Goal: Task Accomplishment & Management: Manage account settings

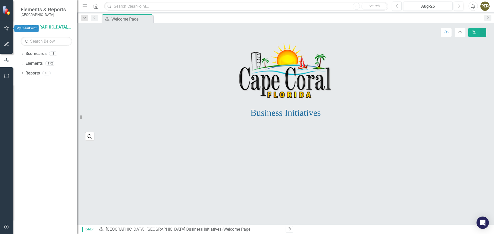
click at [5, 29] on icon "button" at bounding box center [6, 28] width 5 height 5
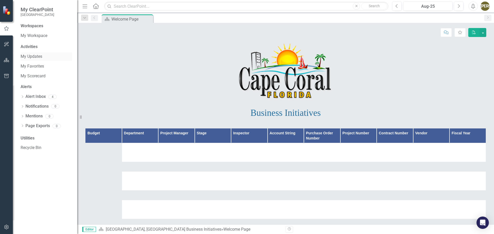
click at [36, 55] on link "My Updates" at bounding box center [46, 57] width 51 height 6
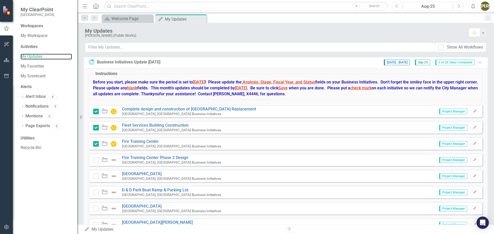
scroll to position [180, 0]
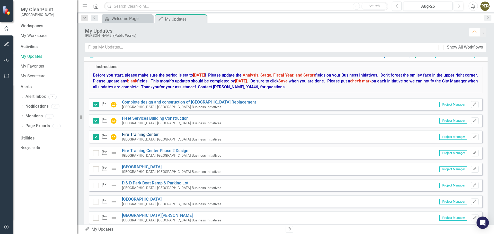
click at [140, 135] on link "Fire Training Center" at bounding box center [140, 134] width 37 height 5
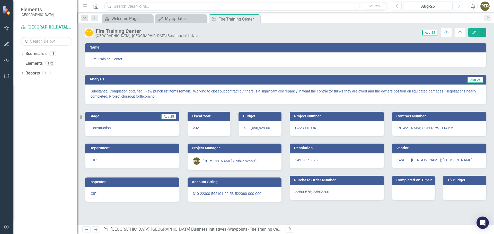
click at [461, 8] on button "Next" at bounding box center [459, 6] width 10 height 9
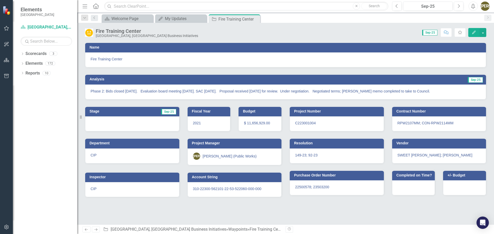
click at [100, 78] on h3 "Analysis" at bounding box center [184, 79] width 191 height 4
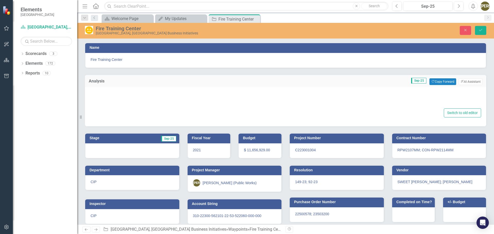
type textarea "<p>Phase 2: Bids closed [DATE]. &nbsp; Evaluation board meeting [DATE]. SAC [DA…"
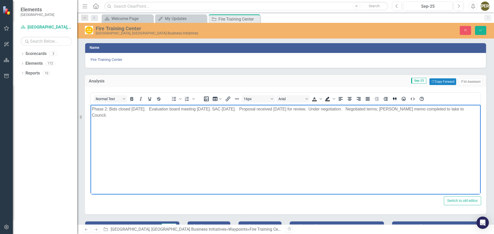
drag, startPoint x: 474, startPoint y: 110, endPoint x: 68, endPoint y: 106, distance: 406.5
click at [91, 106] on html "Phase 2: Bids closed [DATE]. Evaluation board meeting [DATE]. SAC [DATE]. Propo…" at bounding box center [286, 143] width 390 height 77
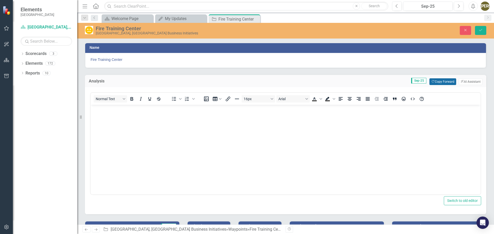
click at [447, 83] on button "Copy Forward Copy Forward" at bounding box center [442, 81] width 26 height 7
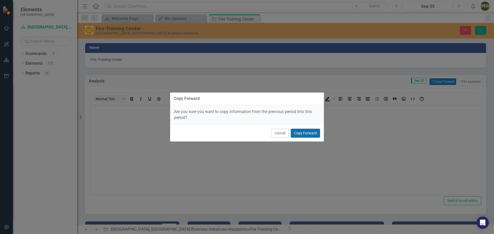
click at [303, 132] on button "Copy Forward" at bounding box center [305, 133] width 29 height 9
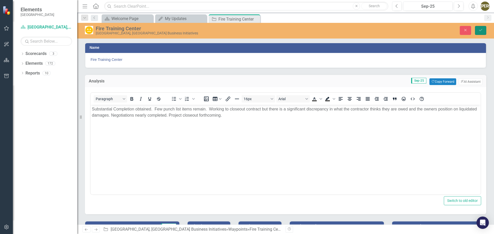
click at [483, 29] on button "Save" at bounding box center [480, 30] width 11 height 9
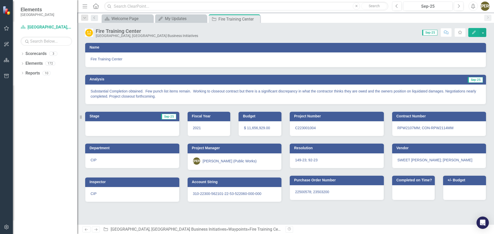
click at [0, 0] on icon "Close" at bounding box center [0, 0] width 0 height 0
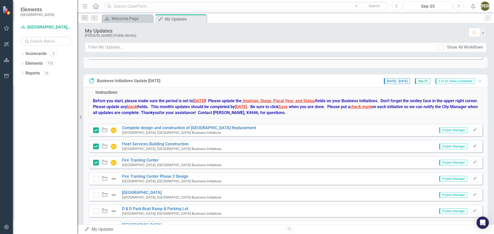
scroll to position [180, 0]
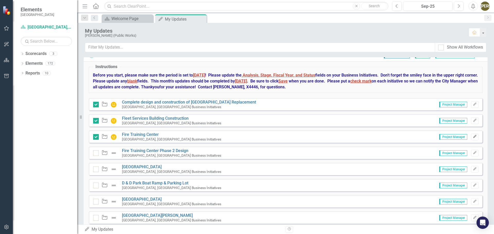
click at [473, 137] on icon "Edit" at bounding box center [475, 136] width 4 height 3
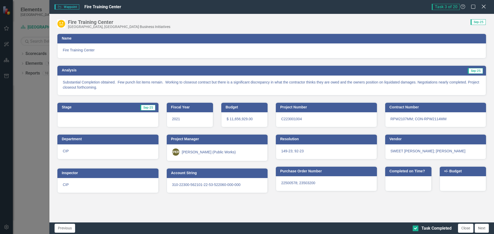
click at [483, 8] on icon "Close" at bounding box center [483, 6] width 6 height 5
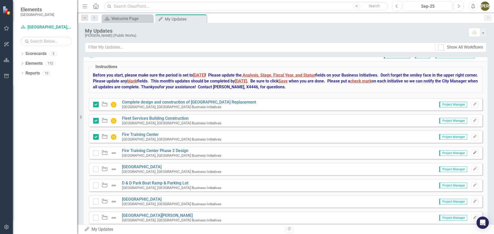
click at [473, 152] on button "Edit" at bounding box center [474, 153] width 7 height 7
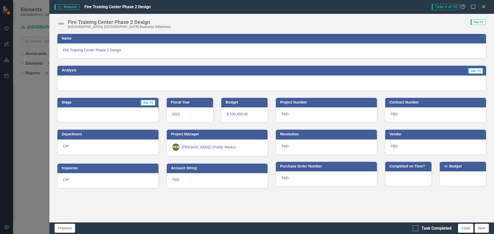
click at [61, 25] on img at bounding box center [61, 24] width 8 height 8
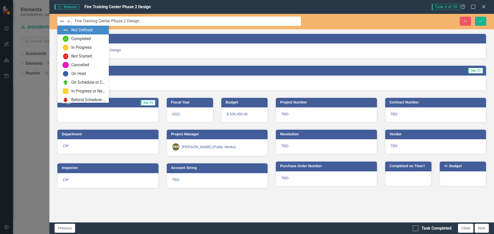
click at [61, 22] on img at bounding box center [62, 21] width 6 height 6
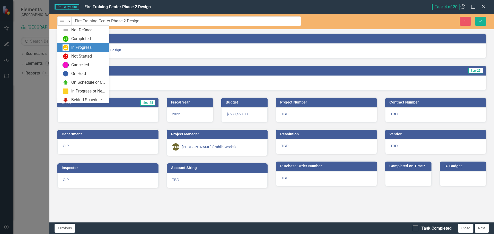
click at [66, 47] on img at bounding box center [65, 47] width 6 height 6
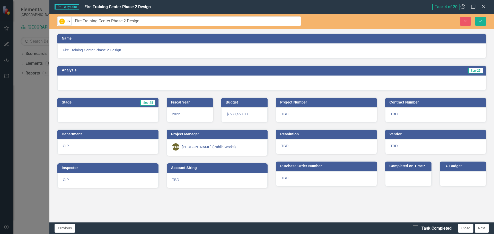
click at [408, 84] on div at bounding box center [271, 83] width 428 height 15
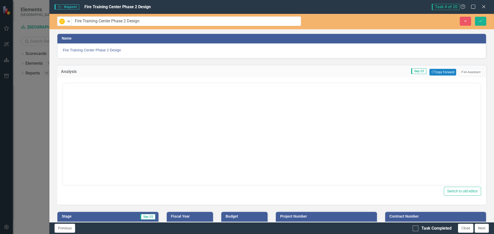
scroll to position [0, 0]
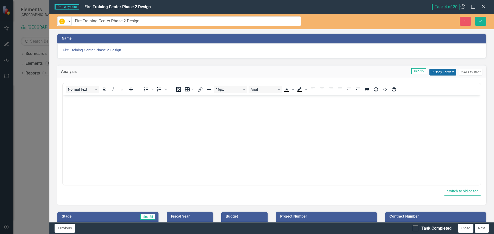
click at [439, 73] on button "Copy Forward Copy Forward" at bounding box center [442, 72] width 26 height 7
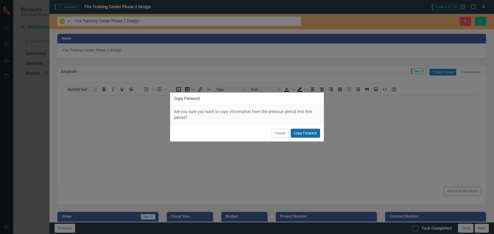
click at [302, 133] on button "Copy Forward" at bounding box center [305, 133] width 29 height 9
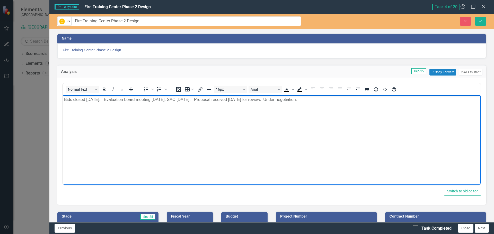
drag, startPoint x: 315, startPoint y: 100, endPoint x: 16, endPoint y: 99, distance: 299.8
click at [63, 99] on html "Bids closed [DATE]. Evaluation board meeting [DATE]. SAC [DATE]. Proposal recei…" at bounding box center [272, 133] width 418 height 77
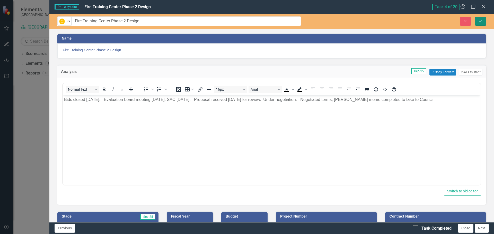
click at [480, 20] on icon "Save" at bounding box center [480, 21] width 5 height 4
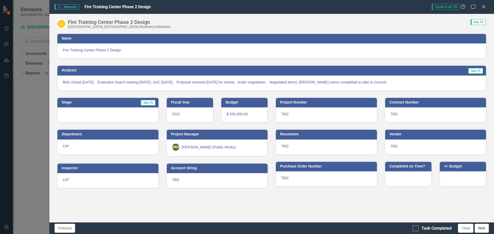
click at [481, 229] on button "Next" at bounding box center [481, 228] width 14 height 9
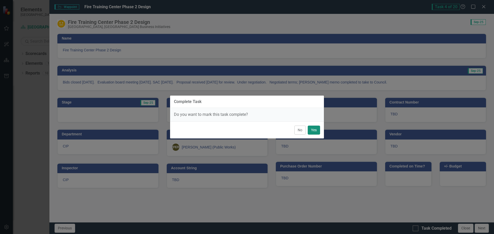
click at [311, 127] on button "Yes" at bounding box center [314, 130] width 12 height 9
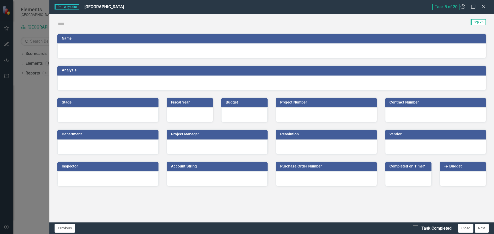
checkbox input "true"
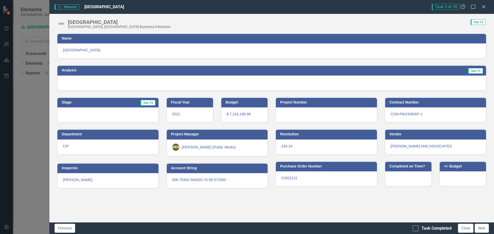
click at [64, 22] on img at bounding box center [61, 24] width 8 height 8
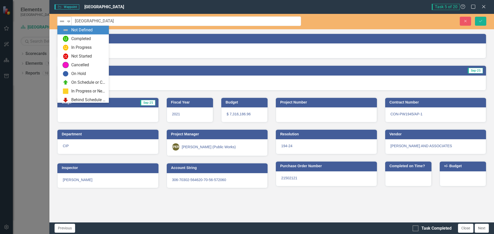
click at [64, 22] on div "Not Defined" at bounding box center [62, 21] width 7 height 6
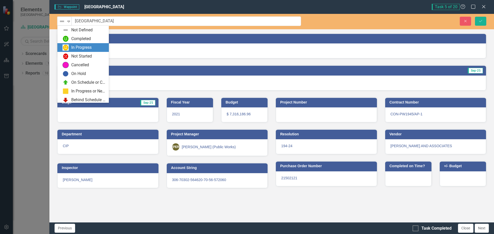
click at [71, 46] on div "In Progress" at bounding box center [83, 47] width 43 height 6
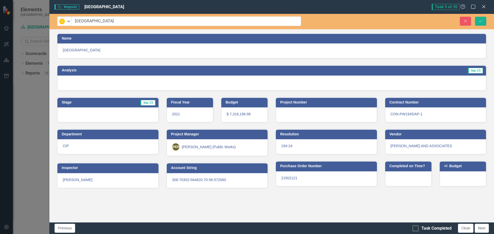
click at [104, 73] on td "Analysis" at bounding box center [164, 71] width 205 height 8
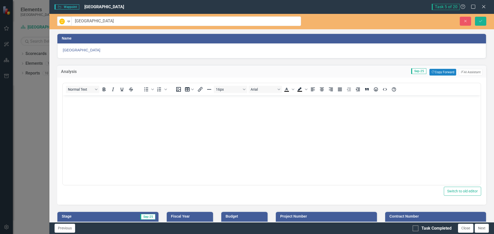
click at [145, 109] on body "Rich Text Area. Press ALT-0 for help." at bounding box center [272, 133] width 418 height 77
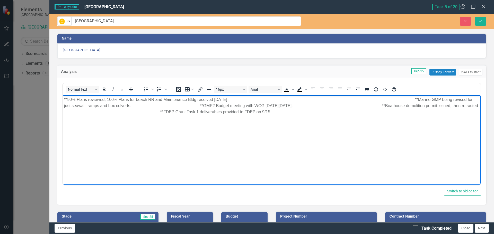
click at [236, 99] on p "**90% Plans reviewed, 100% Plans for beach RR and Maintenance Bldg received [DA…" at bounding box center [271, 106] width 415 height 19
click at [229, 98] on p "**90% Plans reviewed, 100% Plans for beach RR and Maintenance Bldg received [DA…" at bounding box center [271, 106] width 415 height 19
click at [231, 98] on p "**90% Plans reviewed, 100% Plans for beach RR and Maintenance Bldg received [DA…" at bounding box center [271, 106] width 415 height 19
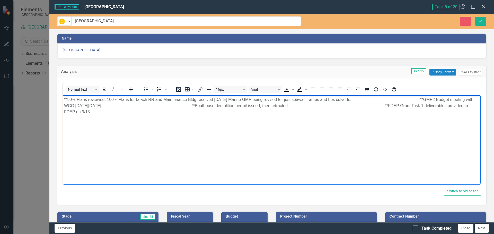
click at [358, 100] on p "**90% Plans reviewed, 100% Plans for beach RR and Maintenance Bldg received [DA…" at bounding box center [271, 106] width 415 height 19
click at [354, 99] on p "**90% Plans reviewed, 100% Plans for beach RR and Maintenance Bldg received [DA…" at bounding box center [271, 106] width 415 height 19
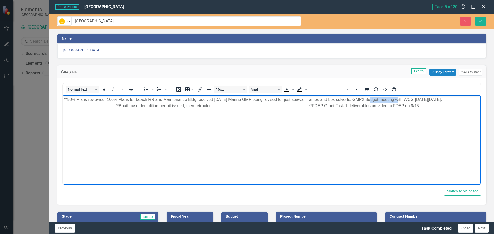
drag, startPoint x: 375, startPoint y: 102, endPoint x: 397, endPoint y: 102, distance: 21.6
click at [397, 102] on p "**90% Plans reviewed, 100% Plans for beach RR and Maintenance Bldg received [DA…" at bounding box center [271, 103] width 415 height 12
drag, startPoint x: 427, startPoint y: 99, endPoint x: 467, endPoint y: 99, distance: 39.6
click at [467, 99] on p "**90% Plans reviewed, 100% Plans for beach RR and Maintenance Bldg received [DA…" at bounding box center [271, 103] width 415 height 12
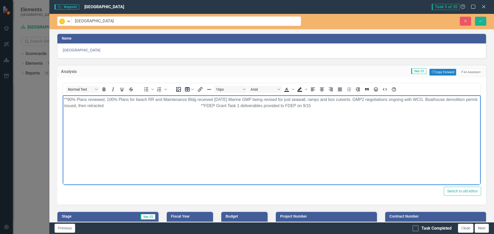
click at [88, 106] on p "**90% Plans reviewed, 100% Plans for beach RR and Maintenance Bldg received [DA…" at bounding box center [271, 103] width 415 height 12
drag, startPoint x: 91, startPoint y: 105, endPoint x: 121, endPoint y: 108, distance: 30.2
click at [121, 108] on p "**90% Plans reviewed, 100% Plans for beach RR and Maintenance Bldg received [DA…" at bounding box center [271, 103] width 415 height 12
click at [262, 107] on p "**90% Plans reviewed, 100% Plans for beach RR and Maintenance Bldg received [DA…" at bounding box center [271, 103] width 415 height 12
click at [229, 98] on p "**90% Plans reviewed, 100% Plans for beach RR and Maintenance Bldg received [DA…" at bounding box center [271, 103] width 415 height 12
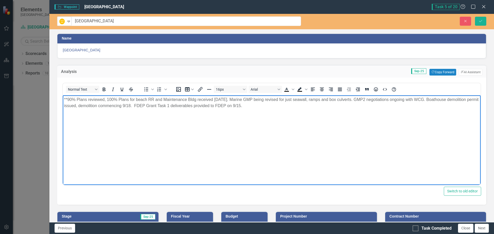
click at [311, 100] on p "**90% Plans reviewed, 100% Plans for beach RR and Maintenance Bldg received [DA…" at bounding box center [271, 103] width 415 height 12
click at [482, 22] on icon "Save" at bounding box center [480, 21] width 5 height 4
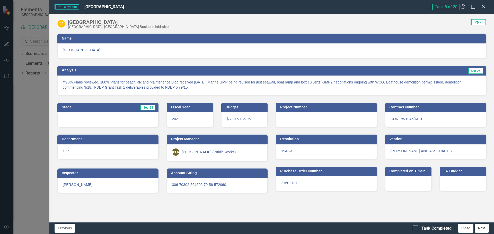
click at [483, 228] on button "Next" at bounding box center [481, 228] width 14 height 9
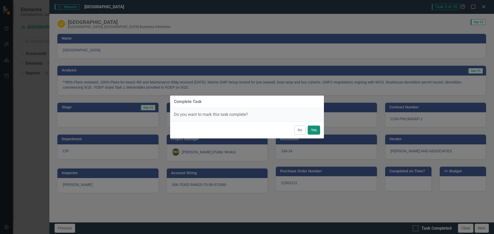
click at [313, 130] on button "Yes" at bounding box center [314, 130] width 12 height 9
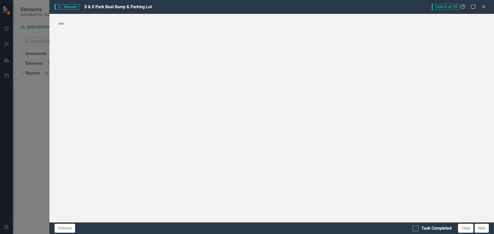
checkbox input "true"
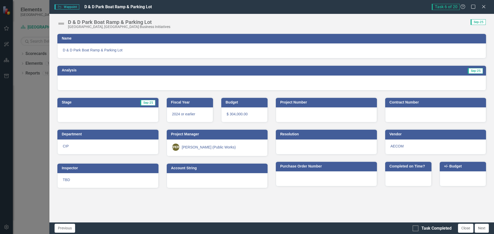
click at [64, 23] on img at bounding box center [61, 24] width 8 height 8
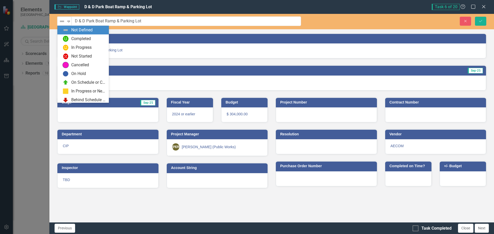
click at [64, 23] on img at bounding box center [62, 21] width 6 height 6
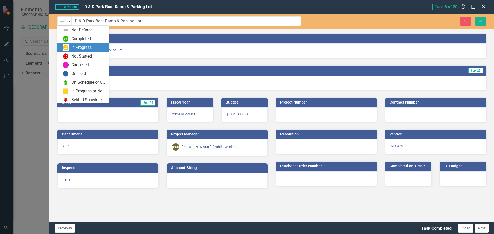
click at [68, 47] on img at bounding box center [65, 47] width 6 height 6
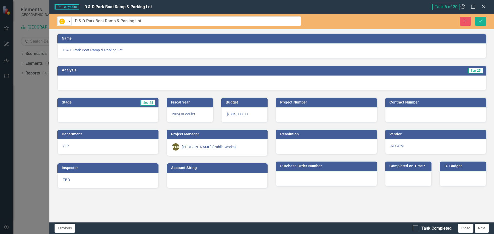
click at [77, 71] on h3 "Analysis" at bounding box center [164, 70] width 205 height 4
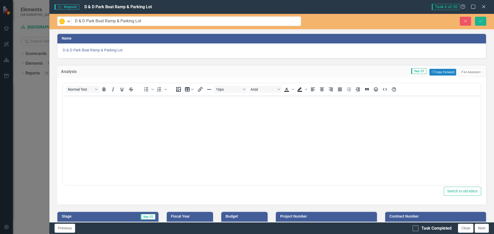
click at [76, 101] on p "Rich Text Area. Press ALT-0 for help." at bounding box center [271, 100] width 415 height 6
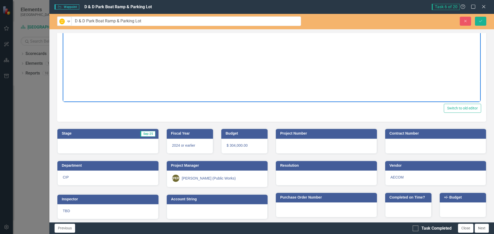
scroll to position [85, 0]
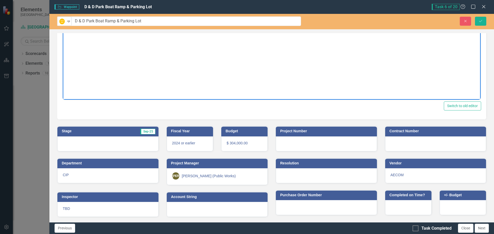
click at [412, 229] on div "Previous Task Completed Close Next" at bounding box center [271, 228] width 444 height 12
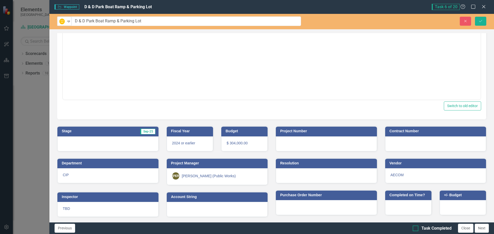
click at [415, 228] on input "Task Completed" at bounding box center [413, 227] width 3 height 3
checkbox input "true"
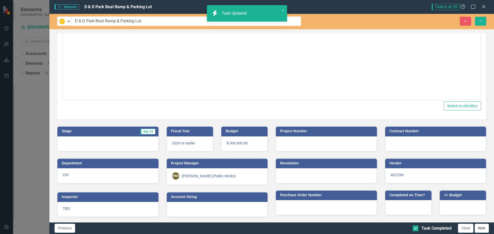
click at [481, 229] on button "Next" at bounding box center [481, 228] width 14 height 9
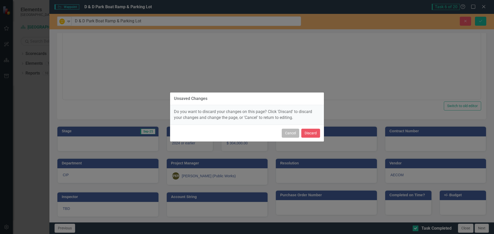
click at [292, 133] on button "Cancel" at bounding box center [290, 133] width 17 height 9
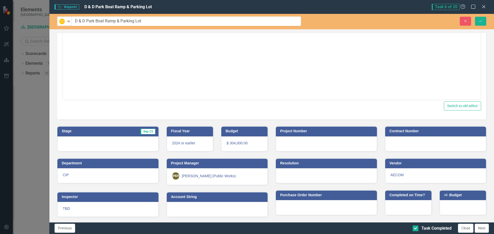
scroll to position [0, 0]
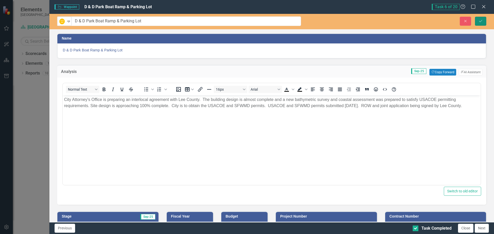
click at [481, 20] on icon "Save" at bounding box center [480, 21] width 5 height 4
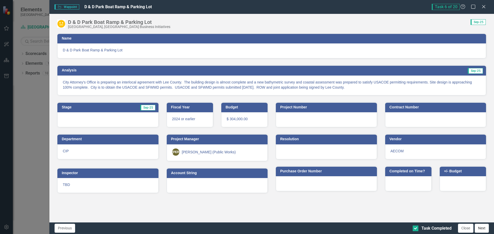
click at [482, 227] on button "Next" at bounding box center [481, 228] width 14 height 9
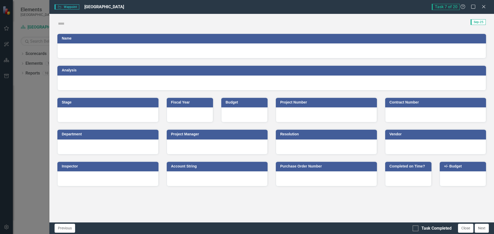
checkbox input "true"
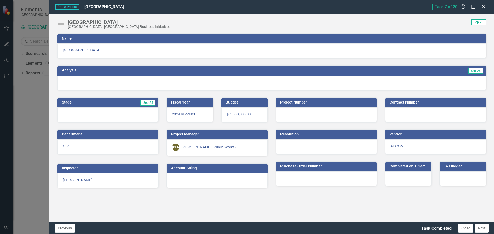
click at [61, 23] on img at bounding box center [61, 24] width 8 height 8
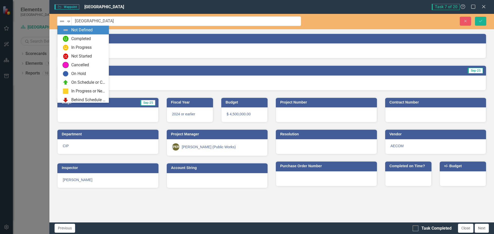
click at [61, 23] on img at bounding box center [62, 21] width 6 height 6
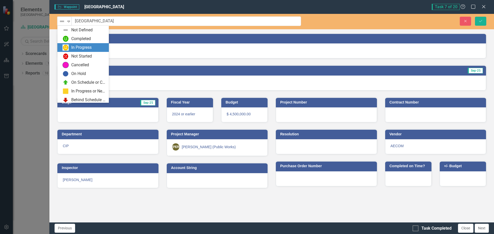
click at [68, 46] on img at bounding box center [65, 47] width 6 height 6
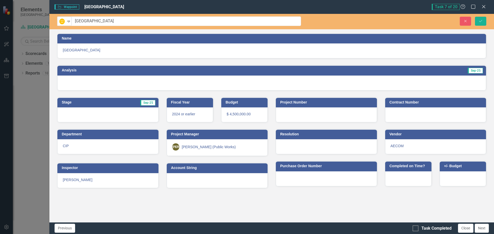
click at [81, 69] on h3 "Analysis" at bounding box center [164, 70] width 205 height 4
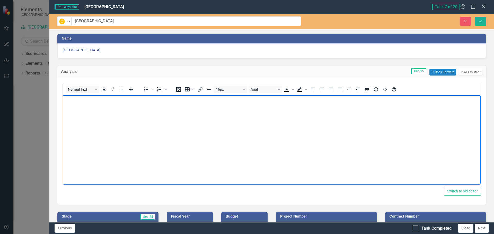
click at [94, 118] on body "Rich Text Area. Press ALT-0 for help." at bounding box center [272, 133] width 418 height 77
paste body "Rich Text Area. Press ALT-0 for help."
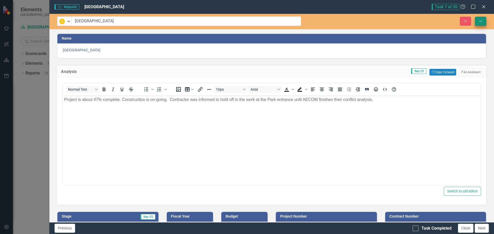
click at [482, 23] on button "Save" at bounding box center [480, 21] width 11 height 9
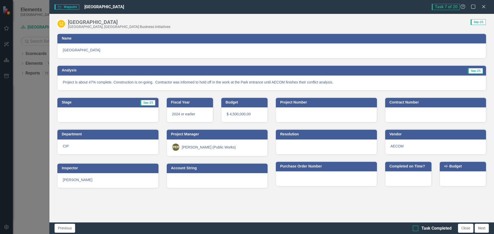
click at [416, 229] on div at bounding box center [415, 229] width 6 height 6
click at [416, 229] on input "Task Completed" at bounding box center [413, 227] width 3 height 3
checkbox input "true"
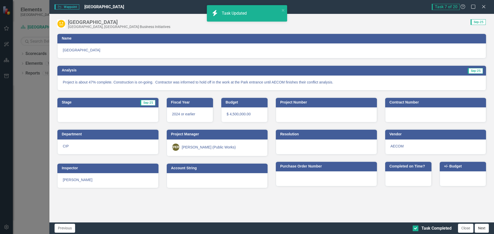
click at [481, 228] on button "Next" at bounding box center [481, 228] width 14 height 9
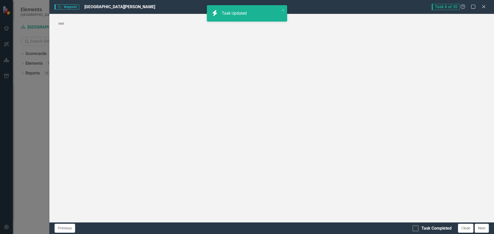
checkbox input "true"
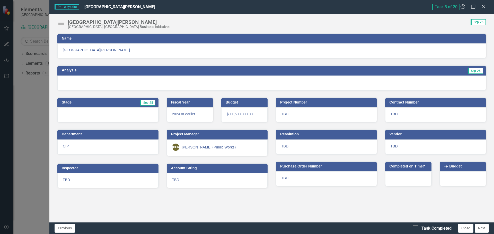
click at [62, 25] on img at bounding box center [61, 24] width 8 height 8
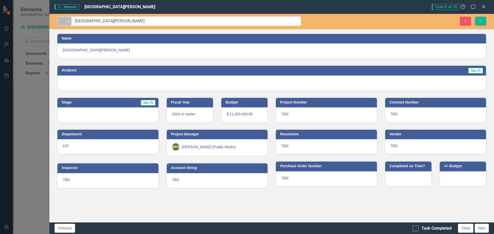
click at [62, 22] on img at bounding box center [62, 21] width 6 height 6
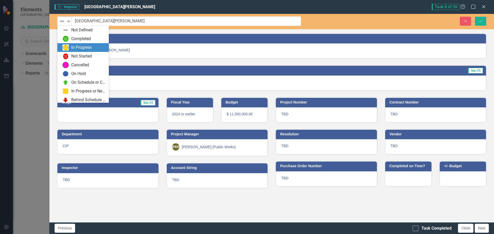
drag, startPoint x: 67, startPoint y: 43, endPoint x: 67, endPoint y: 48, distance: 5.4
click at [67, 48] on div "Not Defined Completed In Progress Not Started Cancelled On Hold On Schedule or …" at bounding box center [82, 64] width 51 height 77
click at [68, 49] on img at bounding box center [65, 47] width 6 height 6
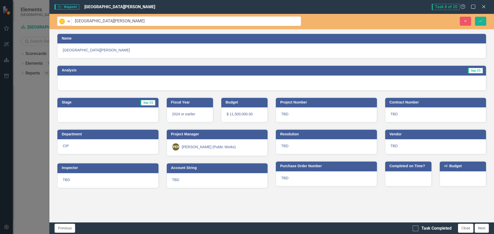
click at [82, 69] on h3 "Analysis" at bounding box center [164, 70] width 205 height 4
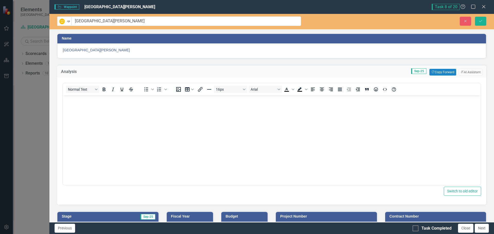
click at [71, 104] on body "Rich Text Area. Press ALT-0 for help." at bounding box center [272, 133] width 418 height 77
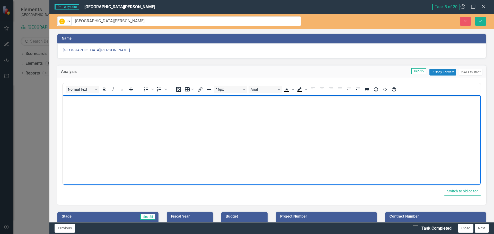
paste body "Rich Text Area. Press ALT-0 for help."
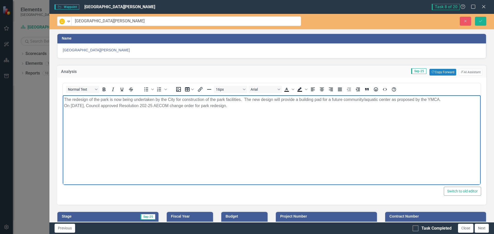
click at [246, 106] on p "The redesign of the park is now being undertaken by the City for construction o…" at bounding box center [271, 103] width 415 height 12
click at [481, 21] on icon "submit" at bounding box center [480, 21] width 3 height 2
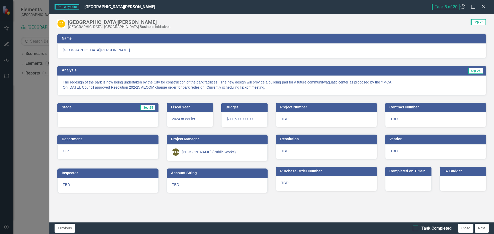
click at [420, 229] on div "Task Completed" at bounding box center [431, 229] width 39 height 6
click at [416, 229] on input "Task Completed" at bounding box center [413, 227] width 3 height 3
checkbox input "true"
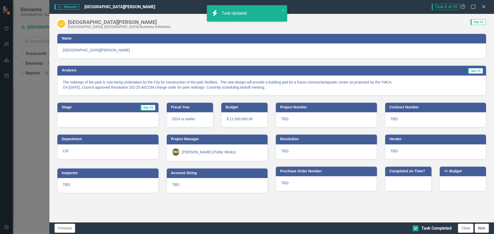
click at [485, 228] on button "Next" at bounding box center [481, 228] width 14 height 9
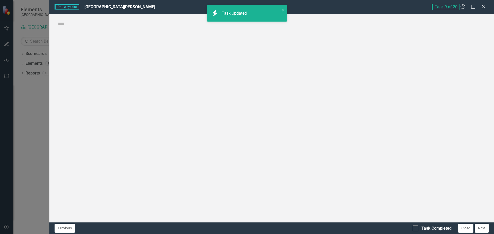
checkbox input "true"
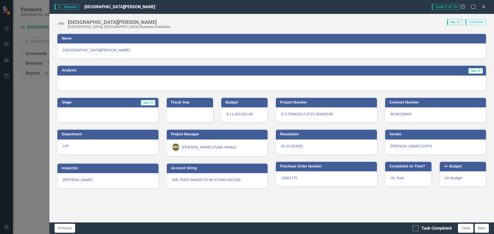
click at [84, 50] on span "[GEOGRAPHIC_DATA][PERSON_NAME]" at bounding box center [272, 50] width 418 height 5
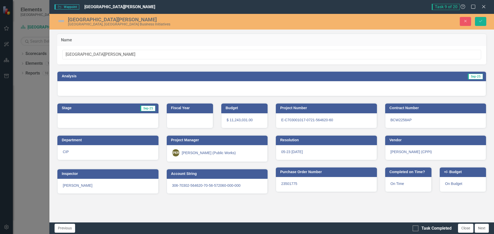
click at [64, 21] on img at bounding box center [61, 21] width 8 height 8
click at [60, 24] on img at bounding box center [61, 21] width 8 height 8
click at [61, 20] on img at bounding box center [61, 21] width 8 height 8
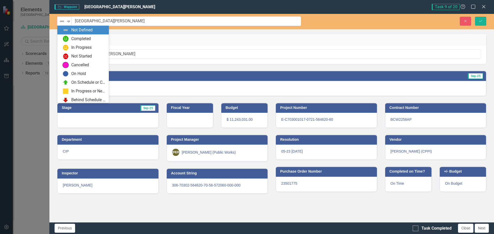
click at [61, 20] on img at bounding box center [62, 21] width 6 height 6
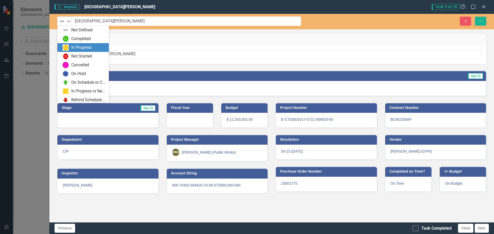
click at [76, 47] on div "In Progress" at bounding box center [81, 48] width 20 height 6
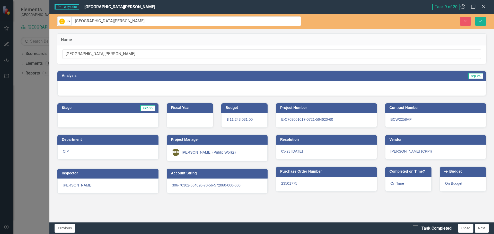
click at [401, 83] on div at bounding box center [271, 88] width 428 height 15
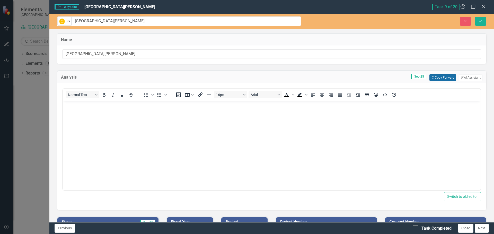
click at [438, 79] on button "Copy Forward Copy Forward" at bounding box center [442, 77] width 26 height 7
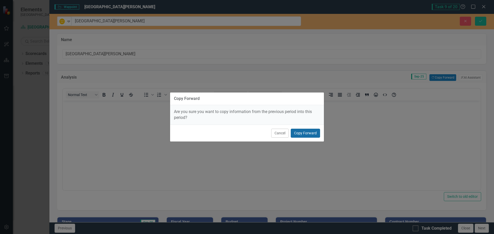
click at [301, 134] on button "Copy Forward" at bounding box center [305, 133] width 29 height 9
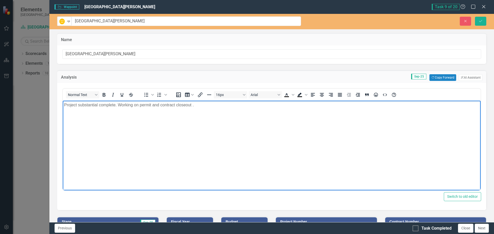
click at [209, 106] on p "Project substantial complete. Working on permit and contract closeout ." at bounding box center [271, 105] width 415 height 6
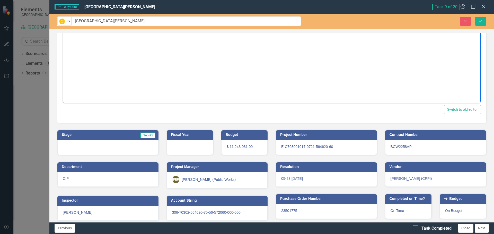
scroll to position [91, 0]
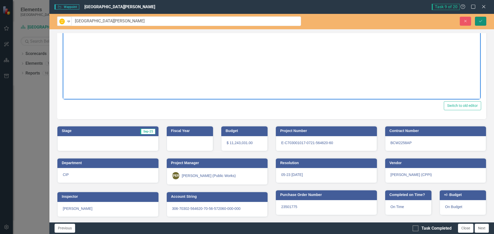
click at [480, 23] on button "Save" at bounding box center [480, 21] width 11 height 9
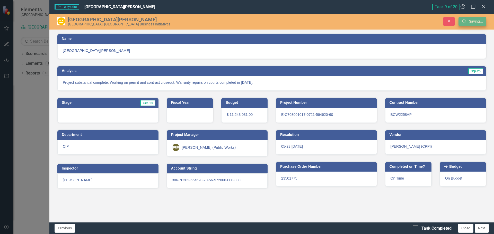
scroll to position [0, 0]
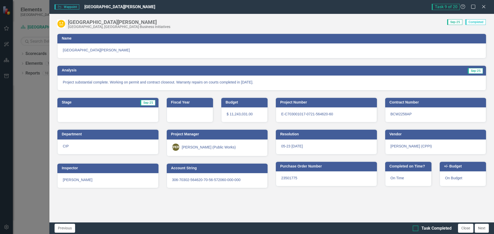
click at [417, 229] on div at bounding box center [415, 229] width 6 height 6
click at [416, 229] on input "Task Completed" at bounding box center [413, 227] width 3 height 3
checkbox input "true"
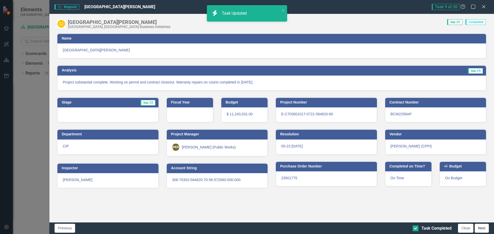
click at [480, 229] on button "Next" at bounding box center [481, 228] width 14 height 9
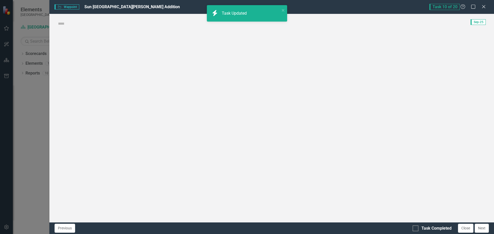
checkbox input "true"
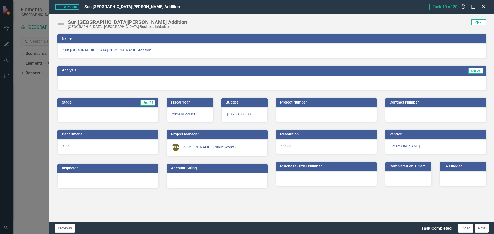
click at [62, 25] on img at bounding box center [61, 24] width 8 height 8
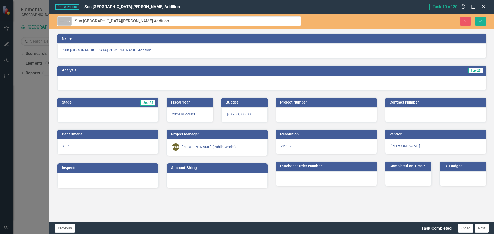
click at [62, 23] on img at bounding box center [62, 21] width 6 height 6
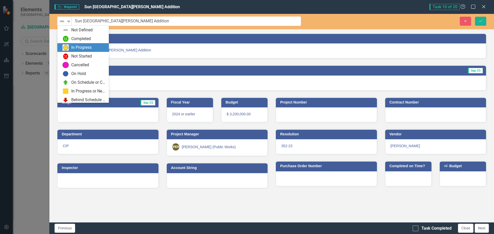
click at [70, 48] on div "In Progress" at bounding box center [83, 47] width 43 height 6
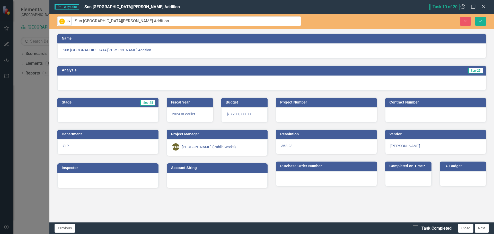
click at [77, 73] on td "Analysis" at bounding box center [164, 71] width 205 height 8
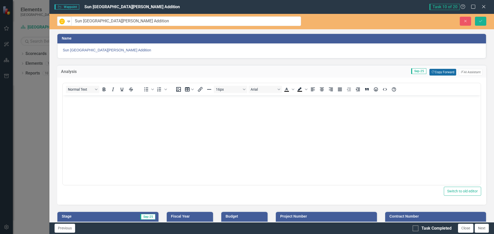
click at [439, 72] on button "Copy Forward Copy Forward" at bounding box center [442, 72] width 26 height 7
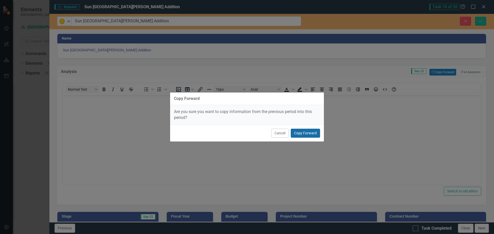
click at [307, 132] on button "Copy Forward" at bounding box center [305, 133] width 29 height 9
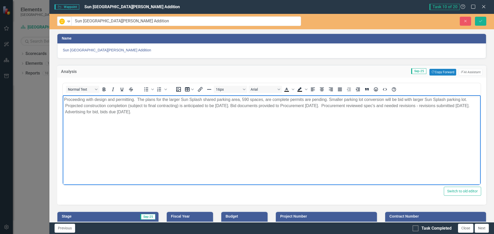
click at [161, 112] on p "Proceeding with design and permitting. The plans for the larger Sun Splash shar…" at bounding box center [271, 106] width 415 height 19
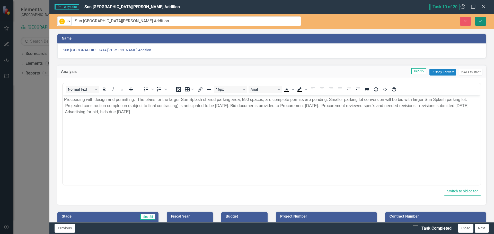
click at [480, 22] on icon "Save" at bounding box center [480, 21] width 5 height 4
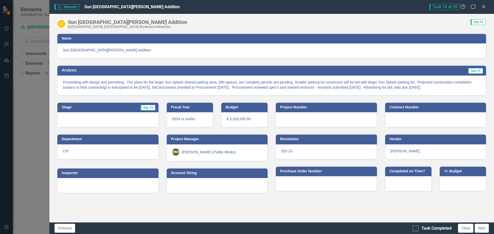
click at [412, 229] on div "Previous Task Completed Close Next" at bounding box center [271, 228] width 444 height 12
click at [414, 229] on input "Task Completed" at bounding box center [413, 227] width 3 height 3
checkbox input "true"
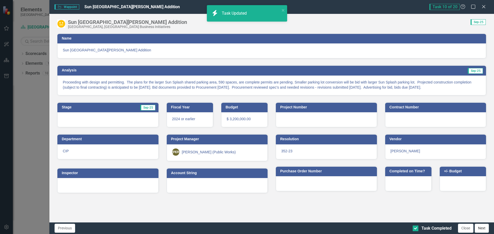
click at [483, 230] on button "Next" at bounding box center [481, 228] width 14 height 9
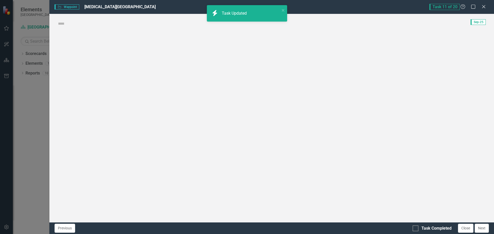
checkbox input "true"
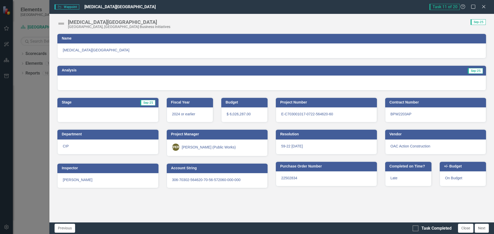
click at [61, 24] on img at bounding box center [61, 24] width 8 height 8
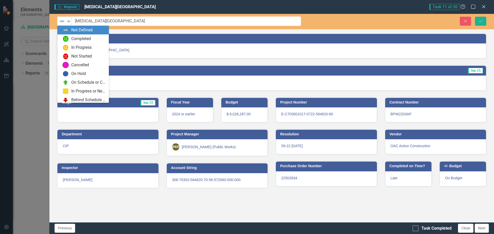
click at [61, 24] on img at bounding box center [62, 21] width 6 height 6
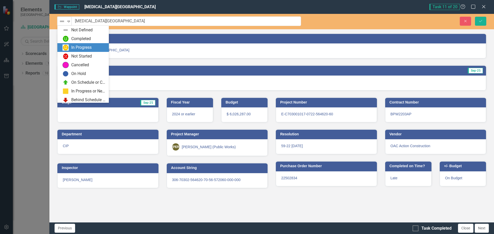
click at [66, 45] on img at bounding box center [65, 47] width 6 height 6
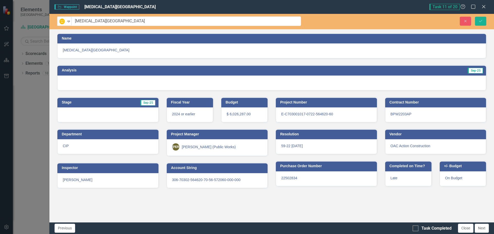
click at [79, 72] on h3 "Analysis" at bounding box center [164, 70] width 205 height 4
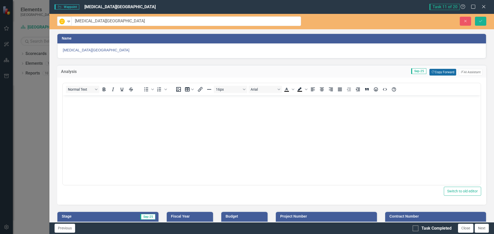
click at [438, 71] on button "Copy Forward Copy Forward" at bounding box center [442, 72] width 26 height 7
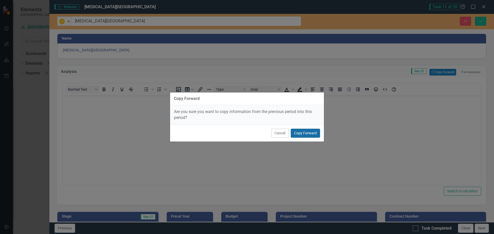
click at [302, 132] on button "Copy Forward" at bounding box center [305, 133] width 29 height 9
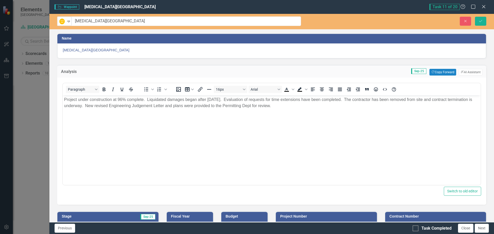
click at [94, 106] on p "Project under construction at 96% complete. Liquidated damages began after [DAT…" at bounding box center [271, 103] width 415 height 12
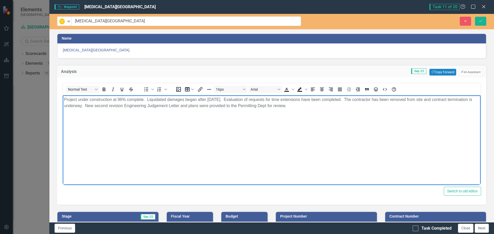
click at [287, 105] on p "Project under construction at 96% complete. Liquidated damages began after [DAT…" at bounding box center [271, 103] width 415 height 12
click at [286, 107] on p "Project under construction at 96% complete. Liquidated damages began after [DAT…" at bounding box center [271, 103] width 415 height 12
click at [479, 22] on icon "Save" at bounding box center [480, 21] width 5 height 4
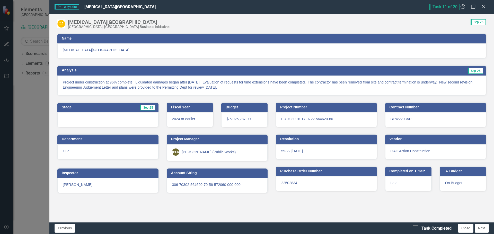
click at [213, 69] on h3 "Analysis" at bounding box center [164, 70] width 205 height 4
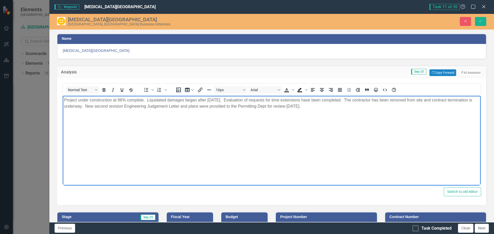
click at [317, 108] on p "Project under construction at 96% complete. Liquidated damages began after [DAT…" at bounding box center [271, 103] width 415 height 12
click at [482, 23] on icon "Save" at bounding box center [480, 21] width 5 height 4
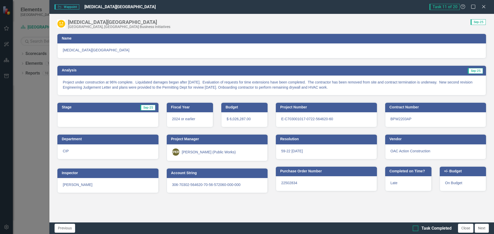
click at [416, 229] on div at bounding box center [415, 229] width 6 height 6
click at [416, 229] on input "Task Completed" at bounding box center [413, 227] width 3 height 3
checkbox input "true"
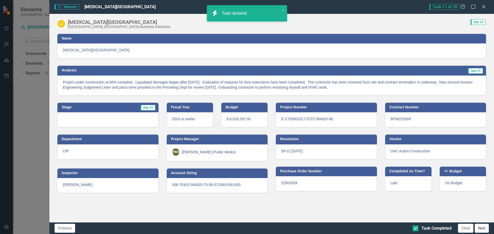
click at [481, 229] on button "Next" at bounding box center [481, 228] width 14 height 9
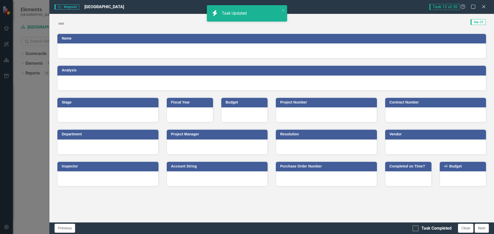
checkbox input "true"
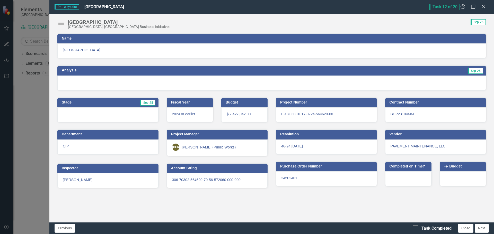
click at [61, 24] on img at bounding box center [61, 24] width 8 height 8
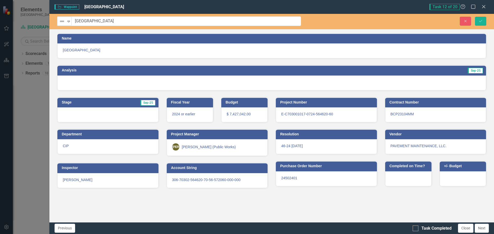
click at [61, 24] on img at bounding box center [62, 21] width 6 height 6
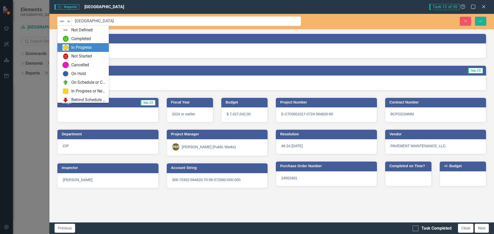
click at [79, 46] on div "In Progress" at bounding box center [81, 48] width 20 height 6
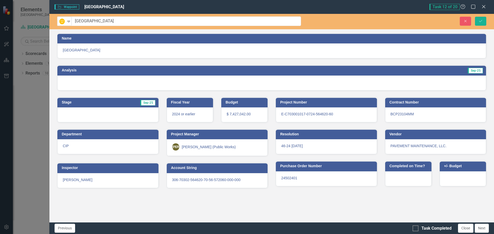
click at [367, 73] on td "Sep-25" at bounding box center [374, 71] width 217 height 8
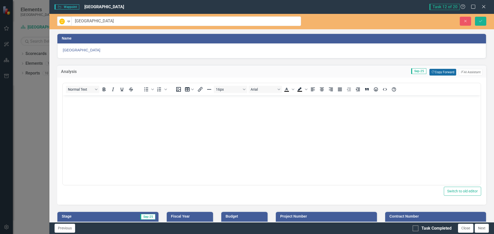
click at [445, 71] on button "Copy Forward Copy Forward" at bounding box center [442, 72] width 26 height 7
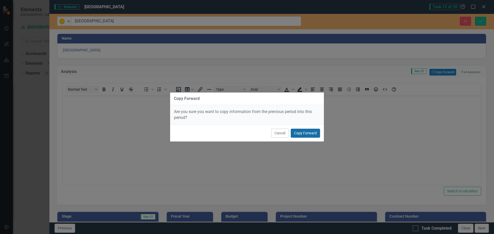
click at [308, 132] on button "Copy Forward" at bounding box center [305, 133] width 29 height 9
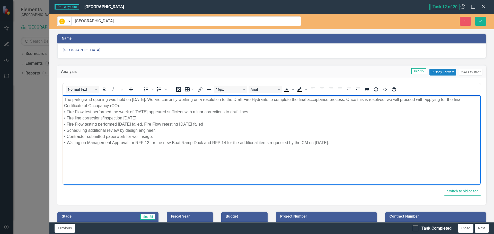
drag, startPoint x: 339, startPoint y: 148, endPoint x: -28, endPoint y: 88, distance: 372.0
click at [63, 95] on html "The park grand opening was held on [DATE]. We are currently working on a resolu…" at bounding box center [272, 133] width 418 height 77
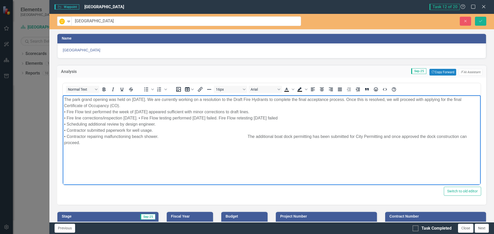
click at [160, 135] on p "The park grand opening was held on [DATE]. We are currently working on a resolu…" at bounding box center [271, 121] width 415 height 49
drag, startPoint x: 97, startPoint y: 137, endPoint x: 103, endPoint y: 137, distance: 5.9
click at [103, 137] on p "The park grand opening was held on [DATE]. We are currently working on a resolu…" at bounding box center [271, 121] width 415 height 49
click at [160, 137] on p "The park grand opening was held on [DATE]. We are currently working on a resolu…" at bounding box center [271, 121] width 415 height 49
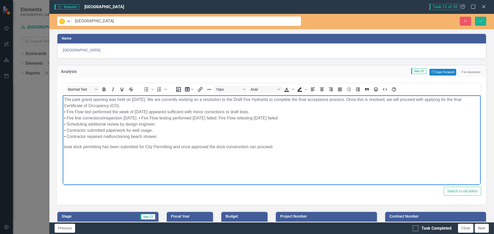
drag, startPoint x: 236, startPoint y: 147, endPoint x: 25, endPoint y: 148, distance: 210.8
click at [63, 148] on html "The park grand opening was held on [DATE]. We are currently working on a resolu…" at bounding box center [272, 133] width 418 height 77
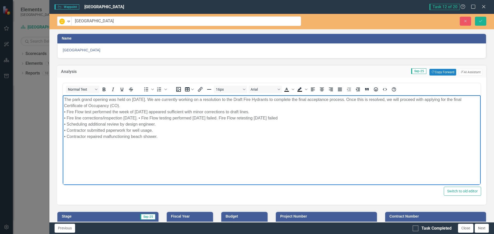
click at [164, 135] on p "The park grand opening was held on [DATE]. We are currently working on a resolu…" at bounding box center [271, 118] width 415 height 43
click at [159, 136] on p "The park grand opening was held on [DATE]. We are currently working on a resolu…" at bounding box center [271, 118] width 415 height 43
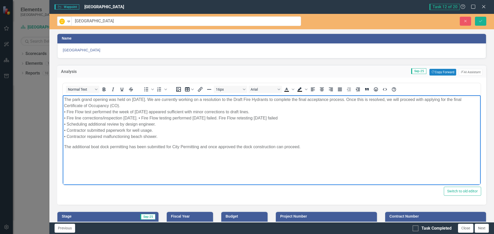
click at [164, 131] on p "The park grand opening was held on [DATE]. We are currently working on a resolu…" at bounding box center [271, 118] width 415 height 43
click at [161, 139] on p "The park grand opening was held on [DATE]. We are currently working on a resolu…" at bounding box center [271, 118] width 415 height 43
click at [146, 88] on icon "Bullet list" at bounding box center [146, 90] width 4 height 4
click at [68, 147] on ul "The additional boat dock permitting has been submitted for City Permitting and …" at bounding box center [271, 147] width 415 height 6
click at [159, 137] on p "The park grand opening was held on [DATE]. We are currently working on a resolu…" at bounding box center [271, 118] width 415 height 43
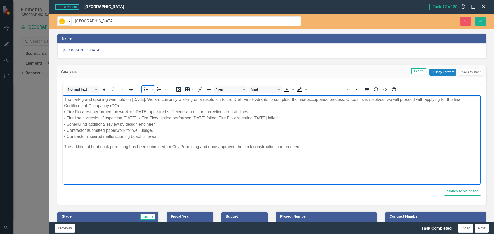
click at [146, 91] on icon "Bullet list" at bounding box center [146, 90] width 4 height 4
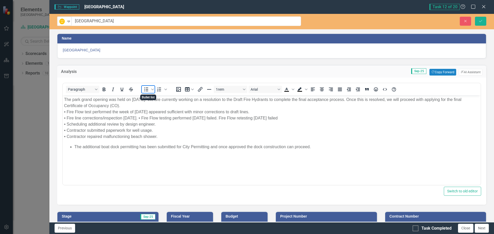
click at [146, 91] on icon "Bullet list" at bounding box center [146, 90] width 4 height 4
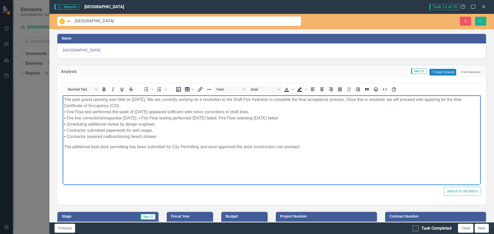
click at [125, 154] on p "Rich Text Area. Press ALT-0 for help." at bounding box center [271, 157] width 415 height 6
click at [481, 21] on icon "Save" at bounding box center [480, 21] width 5 height 4
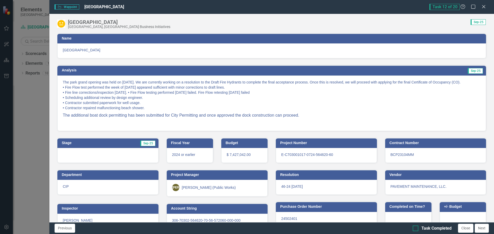
click at [416, 229] on div at bounding box center [415, 229] width 6 height 6
click at [416, 229] on input "Task Completed" at bounding box center [413, 227] width 3 height 3
checkbox input "true"
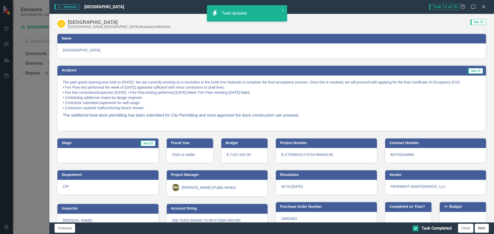
click at [481, 229] on button "Next" at bounding box center [481, 228] width 14 height 9
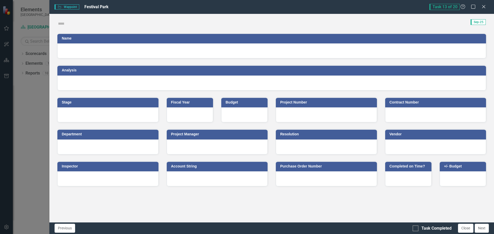
checkbox input "true"
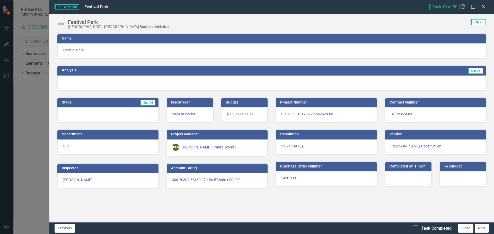
click at [61, 20] on img at bounding box center [61, 24] width 8 height 8
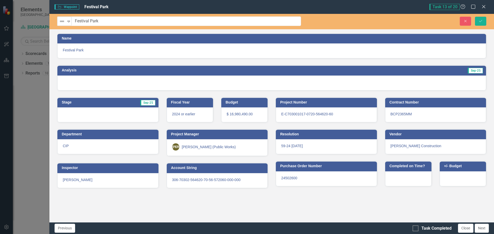
click at [61, 20] on img at bounding box center [62, 21] width 6 height 6
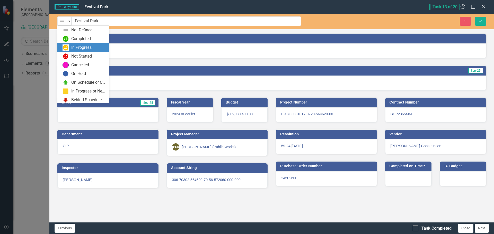
click at [69, 47] on div "In Progress" at bounding box center [83, 47] width 43 height 6
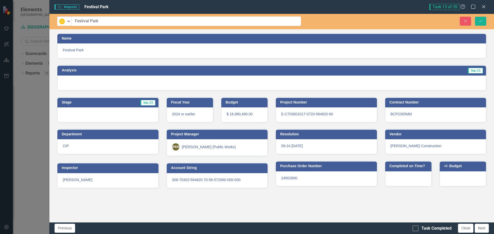
click at [66, 52] on span "Festival Park" at bounding box center [272, 50] width 418 height 5
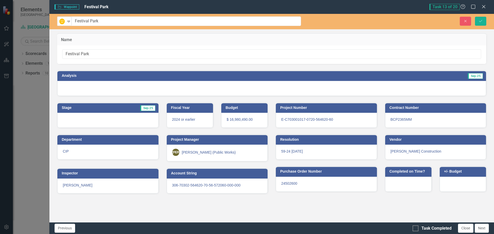
click at [76, 77] on h3 "Analysis" at bounding box center [164, 76] width 205 height 4
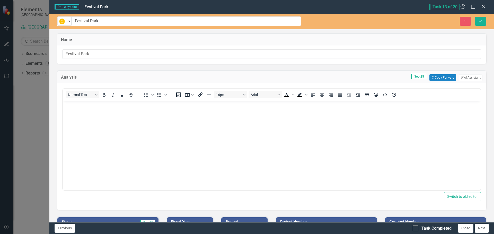
click at [133, 125] on body "Rich Text Area. Press ALT-0 for help." at bounding box center [272, 139] width 418 height 77
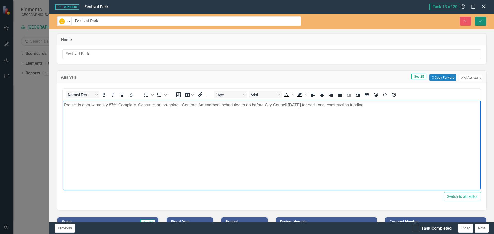
click at [480, 21] on icon "Save" at bounding box center [480, 21] width 5 height 4
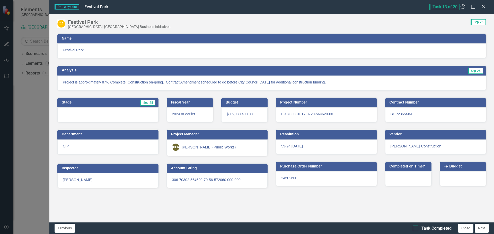
click at [416, 229] on input "Task Completed" at bounding box center [413, 227] width 3 height 3
checkbox input "true"
click at [485, 229] on button "Next" at bounding box center [481, 228] width 14 height 9
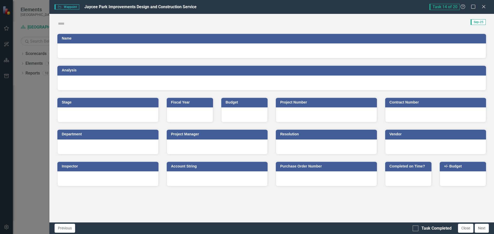
checkbox input "true"
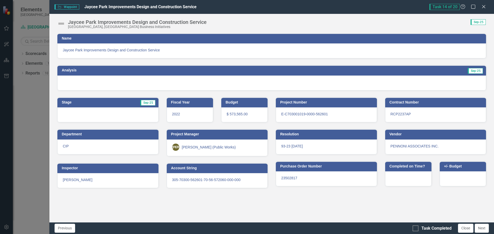
click at [61, 23] on img at bounding box center [61, 24] width 8 height 8
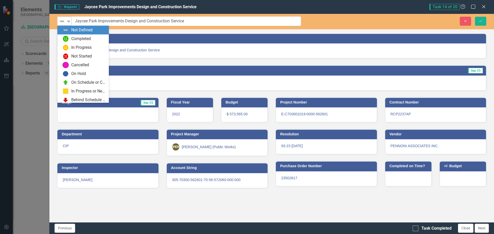
click at [63, 22] on img at bounding box center [62, 21] width 6 height 6
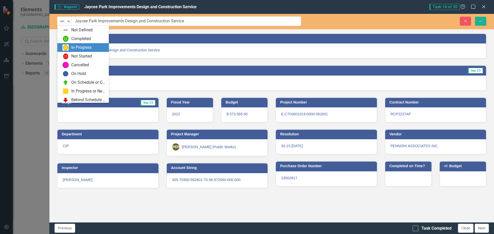
click at [75, 49] on div "In Progress" at bounding box center [81, 48] width 20 height 6
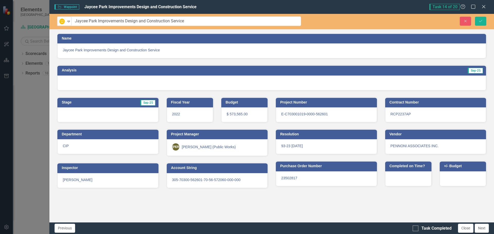
click at [91, 70] on h3 "Analysis" at bounding box center [164, 70] width 205 height 4
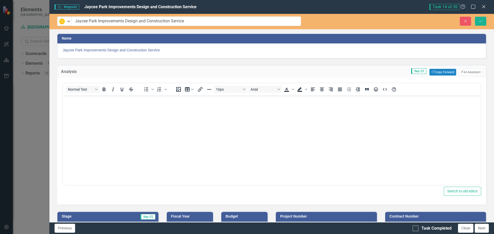
click at [117, 112] on body "Rich Text Area. Press ALT-0 for help." at bounding box center [272, 133] width 418 height 77
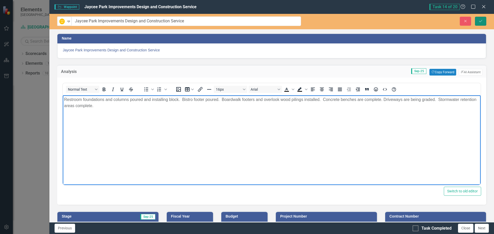
click at [484, 21] on button "Save" at bounding box center [480, 21] width 11 height 9
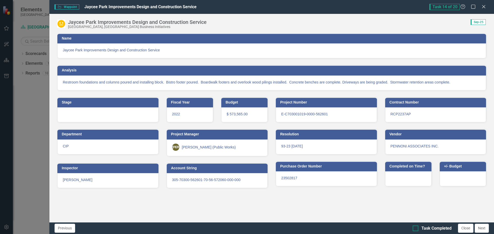
click at [414, 229] on div at bounding box center [415, 229] width 6 height 6
click at [414, 229] on input "Task Completed" at bounding box center [413, 227] width 3 height 3
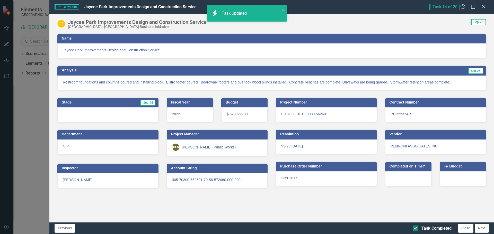
checkbox input "true"
click at [479, 229] on button "Next" at bounding box center [481, 228] width 14 height 9
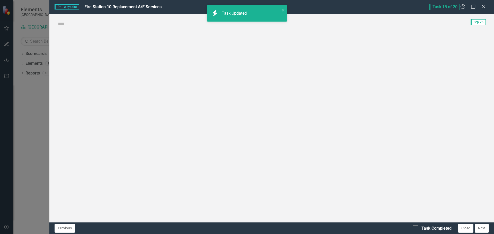
checkbox input "true"
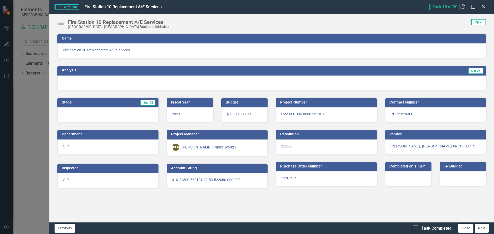
click at [97, 69] on h3 "Analysis" at bounding box center [164, 70] width 205 height 4
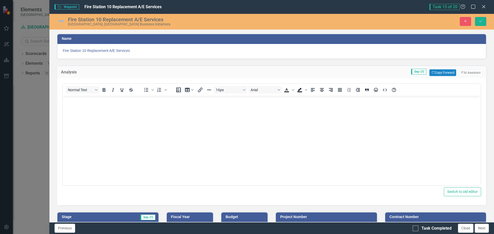
click at [61, 19] on img at bounding box center [61, 21] width 8 height 8
click at [61, 20] on img at bounding box center [61, 21] width 8 height 8
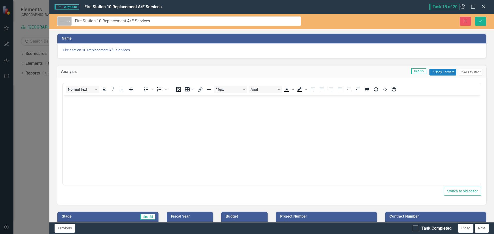
click at [61, 20] on img at bounding box center [62, 21] width 6 height 6
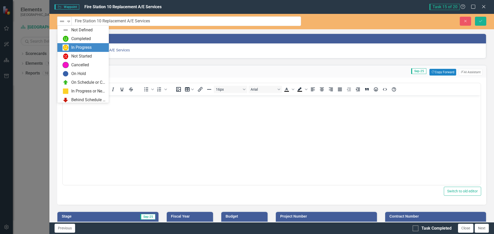
click at [76, 49] on div "In Progress" at bounding box center [81, 48] width 20 height 6
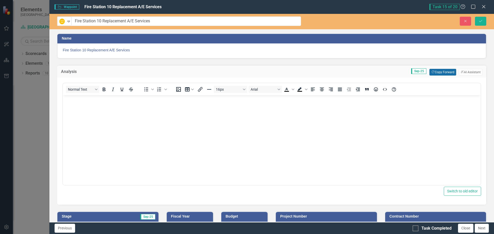
click at [439, 74] on button "Copy Forward Copy Forward" at bounding box center [442, 72] width 26 height 7
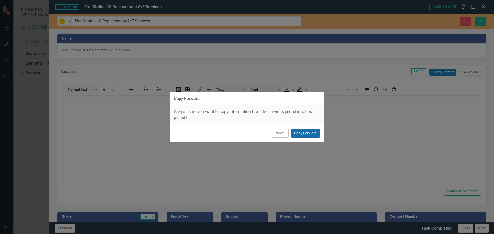
click at [306, 135] on button "Copy Forward" at bounding box center [305, 133] width 29 height 9
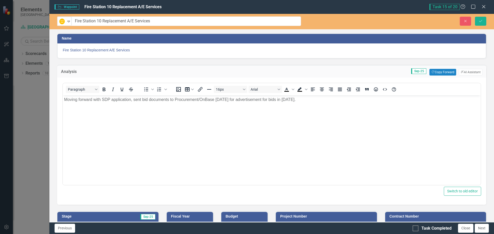
click at [318, 101] on p "Moving forward with SDP application, sent bid documents to Procurement/OnBase […" at bounding box center [271, 100] width 415 height 6
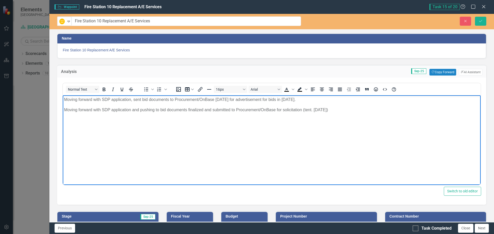
drag, startPoint x: 300, startPoint y: 99, endPoint x: 11, endPoint y: 94, distance: 288.8
click at [63, 95] on html "Moving forward with SDP application, sent bid documents to Procurement/OnBase […" at bounding box center [272, 133] width 418 height 77
click at [318, 99] on p "Moving forward with SDP application and pushing to bid documents finalized and …" at bounding box center [271, 100] width 415 height 6
click at [421, 117] on body "Moving forward with SDP application and pushing to bid documents finalized and …" at bounding box center [272, 133] width 418 height 77
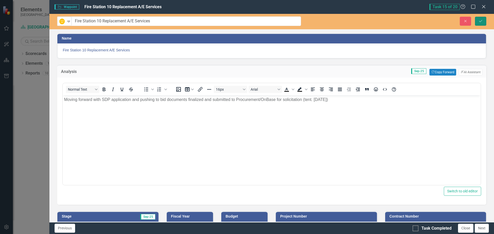
click at [480, 22] on icon "Save" at bounding box center [480, 21] width 5 height 4
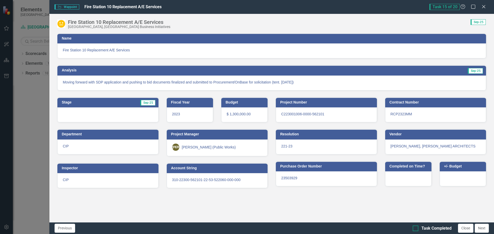
click at [414, 229] on div at bounding box center [415, 229] width 6 height 6
click at [414, 229] on input "Task Completed" at bounding box center [413, 227] width 3 height 3
checkbox input "true"
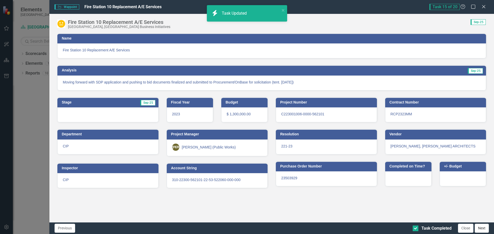
click at [485, 229] on button "Next" at bounding box center [481, 228] width 14 height 9
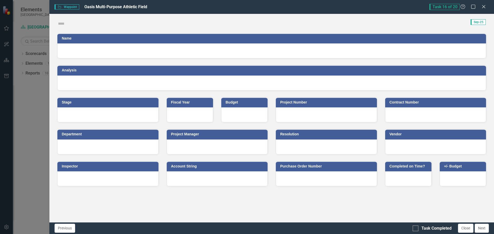
checkbox input "true"
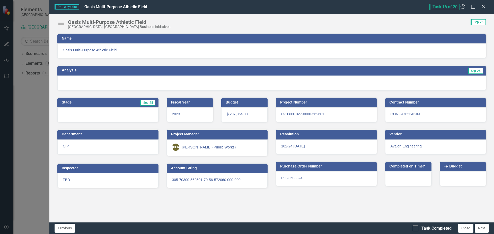
click at [97, 50] on span "Oasis Multi-Purpose Athletic Field" at bounding box center [272, 50] width 418 height 5
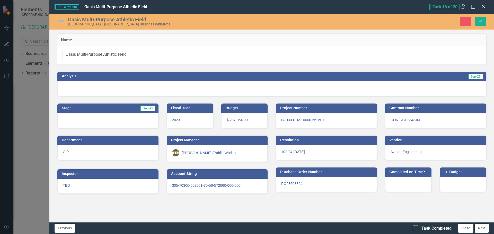
click at [59, 21] on img at bounding box center [61, 21] width 8 height 8
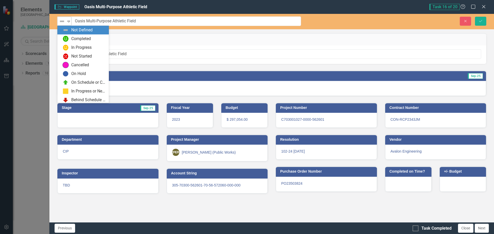
click at [60, 22] on img at bounding box center [62, 21] width 6 height 6
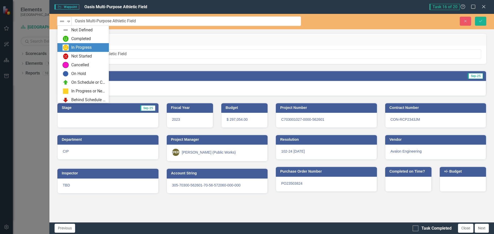
click at [67, 46] on img at bounding box center [65, 47] width 6 height 6
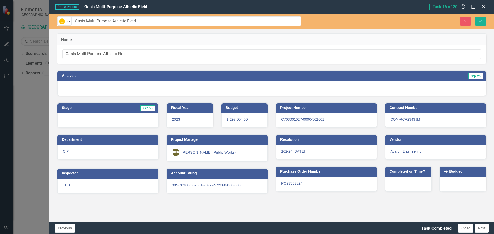
click at [87, 87] on div at bounding box center [271, 88] width 428 height 15
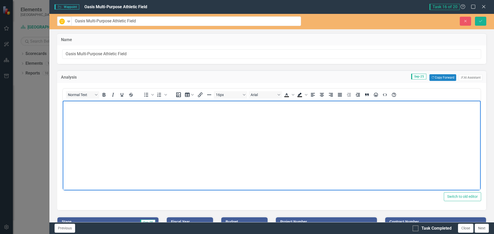
click at [85, 115] on body "Rich Text Area. Press ALT-0 for help." at bounding box center [272, 139] width 418 height 77
paste body "Rich Text Area. Press ALT-0 for help."
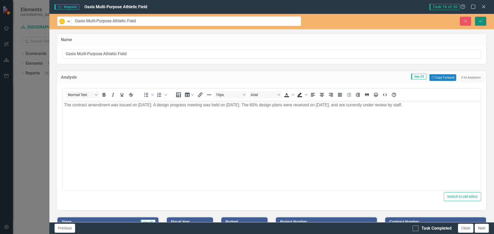
click at [482, 20] on icon "Save" at bounding box center [480, 21] width 5 height 4
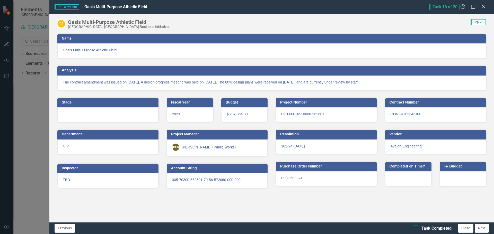
click at [415, 230] on div at bounding box center [415, 229] width 6 height 6
click at [415, 229] on input "Task Completed" at bounding box center [413, 227] width 3 height 3
checkbox input "true"
click at [481, 229] on button "Next" at bounding box center [481, 228] width 14 height 9
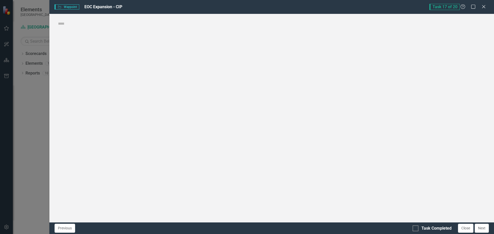
checkbox input "true"
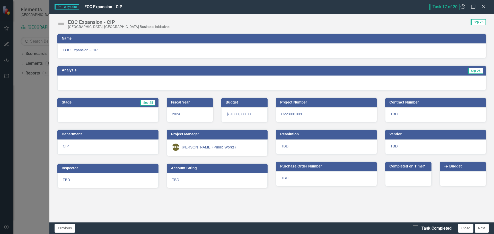
click at [60, 22] on img at bounding box center [61, 24] width 8 height 8
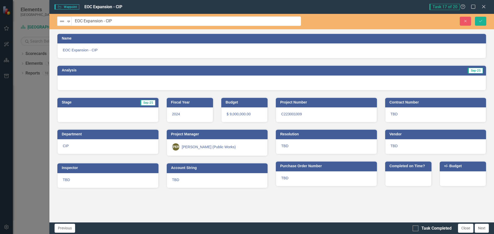
click at [60, 22] on img at bounding box center [62, 21] width 6 height 6
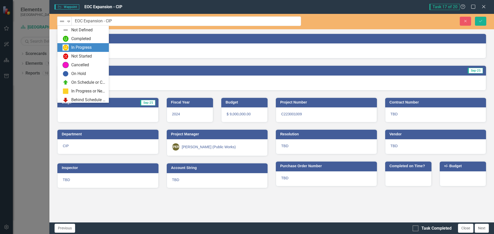
click at [68, 48] on img at bounding box center [65, 47] width 6 height 6
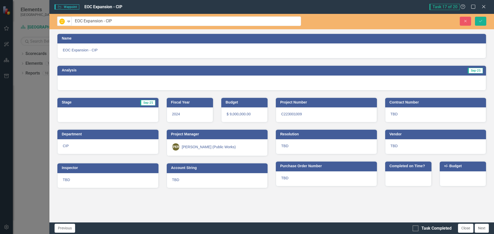
click at [84, 70] on h3 "Analysis" at bounding box center [164, 70] width 205 height 4
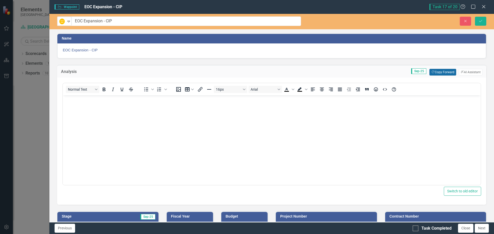
click at [438, 71] on button "Copy Forward Copy Forward" at bounding box center [442, 72] width 26 height 7
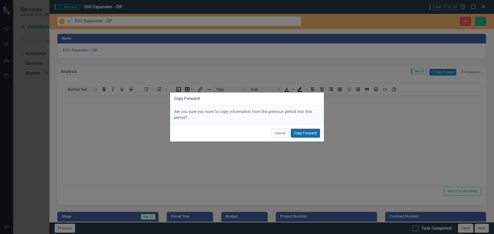
click at [306, 132] on button "Copy Forward" at bounding box center [305, 133] width 29 height 9
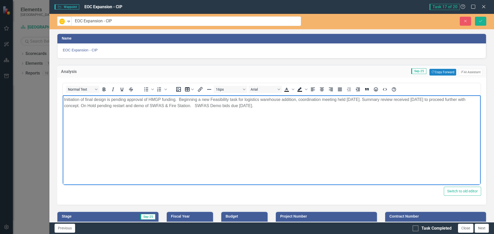
drag, startPoint x: 264, startPoint y: 107, endPoint x: 3, endPoint y: 78, distance: 262.3
click at [63, 95] on html "Initiation of final design is pending approval of HMGP funding. Beginning a new…" at bounding box center [272, 133] width 418 height 77
click at [481, 20] on icon "Save" at bounding box center [480, 21] width 5 height 4
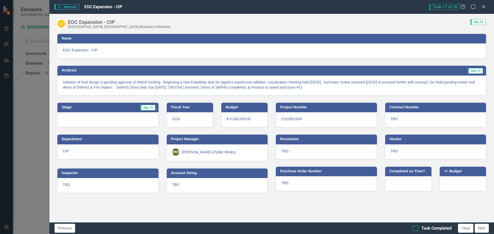
click at [415, 227] on input "Task Completed" at bounding box center [413, 227] width 3 height 3
checkbox input "true"
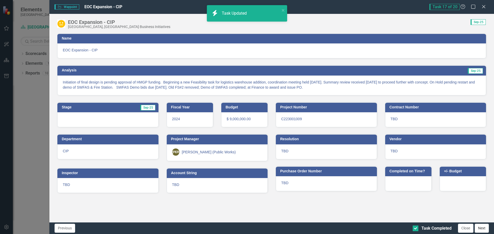
click at [483, 229] on button "Next" at bounding box center [481, 228] width 14 height 9
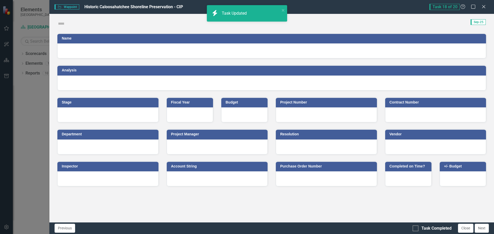
checkbox input "true"
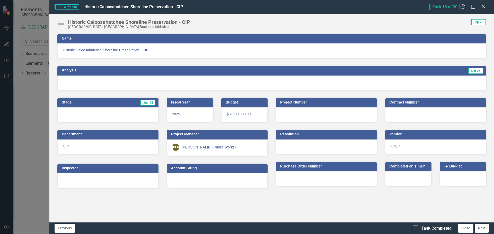
click at [61, 25] on img at bounding box center [61, 24] width 8 height 8
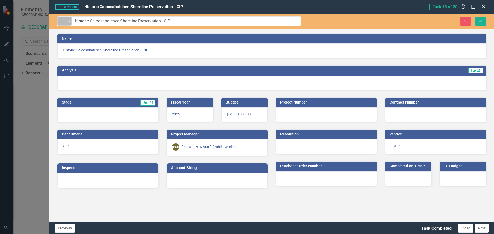
click at [62, 22] on img at bounding box center [62, 21] width 6 height 6
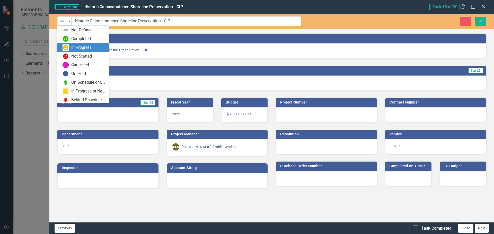
click at [67, 46] on img at bounding box center [65, 47] width 6 height 6
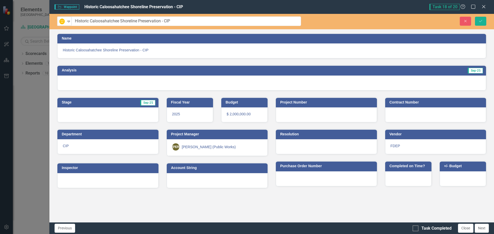
click at [98, 69] on h3 "Analysis" at bounding box center [164, 70] width 205 height 4
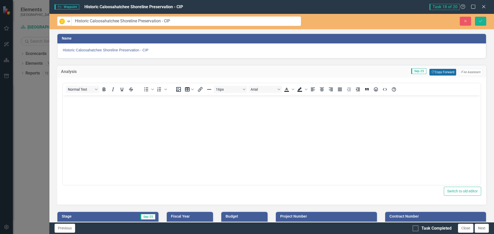
click at [439, 74] on button "Copy Forward Copy Forward" at bounding box center [442, 72] width 26 height 7
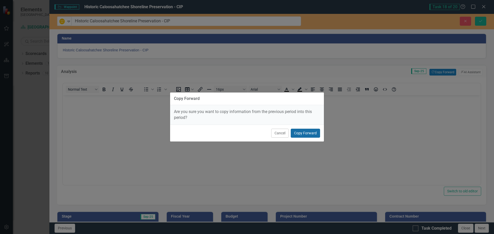
click at [311, 136] on button "Copy Forward" at bounding box center [305, 133] width 29 height 9
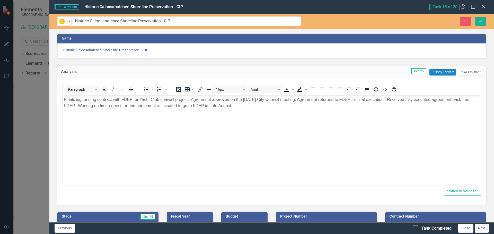
click at [236, 106] on p "Finalizing funding contract with FDEP for Yacht Club seawall project. Agreement…" at bounding box center [271, 103] width 415 height 12
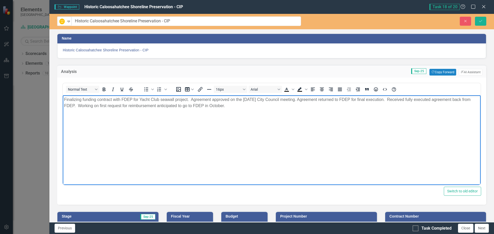
click at [78, 106] on p "Finalizing funding contract with FDEP for Yacht Club seawall project. Agreement…" at bounding box center [271, 103] width 415 height 12
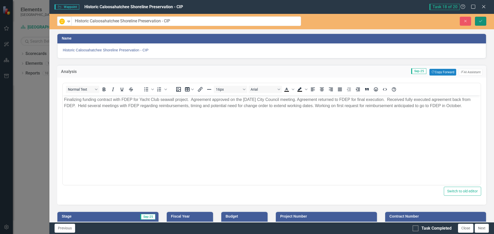
click at [482, 21] on icon "Save" at bounding box center [480, 21] width 5 height 4
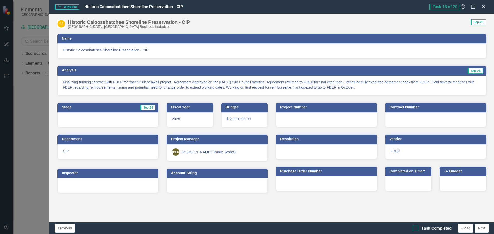
click at [415, 229] on div at bounding box center [415, 229] width 6 height 6
click at [415, 229] on input "Task Completed" at bounding box center [413, 227] width 3 height 3
checkbox input "true"
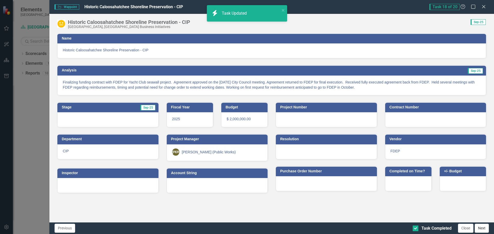
click at [480, 227] on button "Next" at bounding box center [481, 228] width 14 height 9
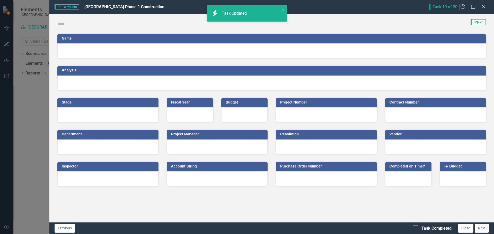
checkbox input "true"
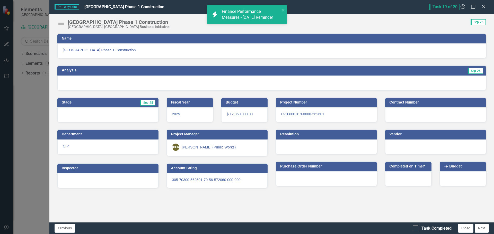
click at [59, 23] on img at bounding box center [61, 24] width 8 height 8
click at [58, 23] on img at bounding box center [61, 24] width 8 height 8
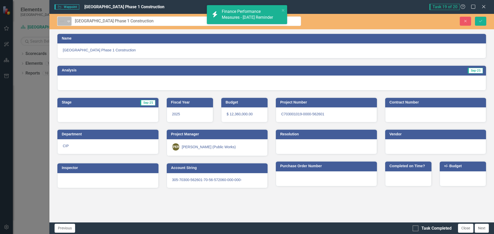
click at [64, 24] on div "Not Defined" at bounding box center [62, 21] width 8 height 7
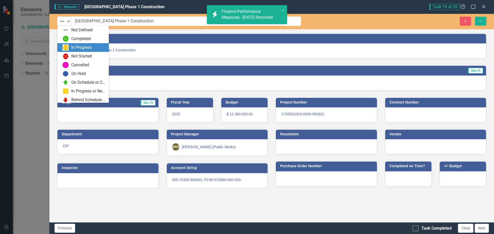
click at [72, 49] on div "In Progress" at bounding box center [81, 48] width 20 height 6
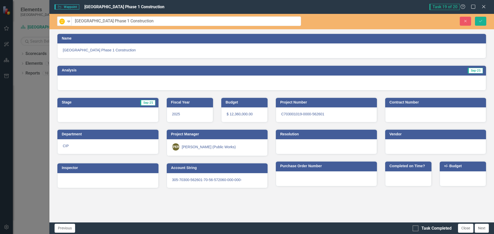
click at [84, 72] on h3 "Analysis" at bounding box center [164, 70] width 205 height 4
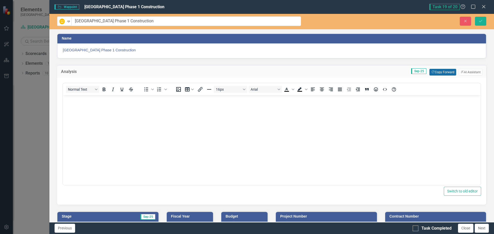
click at [436, 73] on button "Copy Forward Copy Forward" at bounding box center [442, 72] width 26 height 7
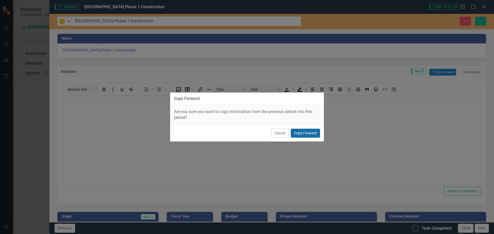
click at [310, 133] on button "Copy Forward" at bounding box center [305, 133] width 29 height 9
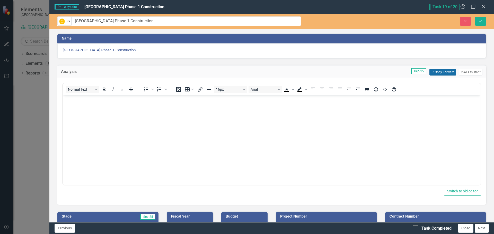
click at [432, 70] on button "Copy Forward Copy Forward" at bounding box center [442, 72] width 26 height 7
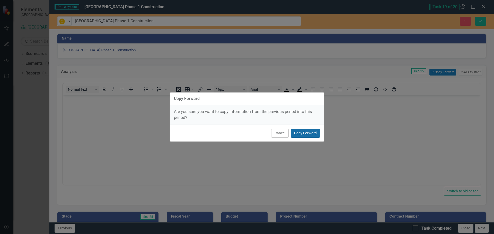
click at [310, 134] on button "Copy Forward" at bounding box center [305, 133] width 29 height 9
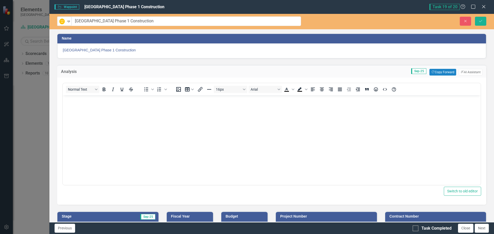
click at [82, 104] on body "Rich Text Area. Press ALT-0 for help." at bounding box center [272, 133] width 418 height 77
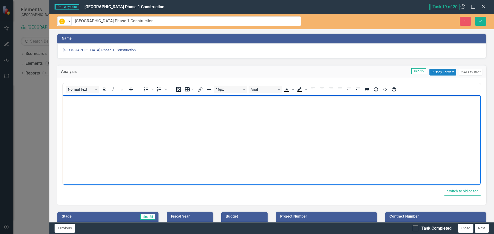
paste body "Rich Text Area. Press ALT-0 for help."
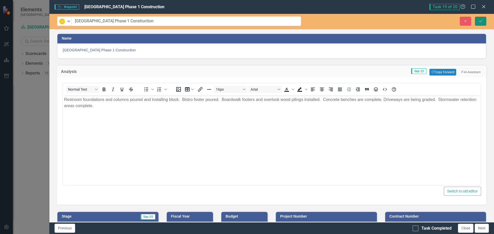
click at [479, 22] on icon "Save" at bounding box center [480, 21] width 5 height 4
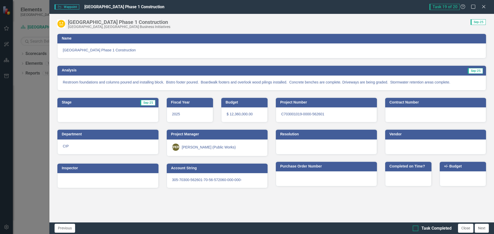
click at [416, 228] on div at bounding box center [415, 229] width 6 height 6
click at [416, 228] on input "Task Completed" at bounding box center [413, 227] width 3 height 3
checkbox input "true"
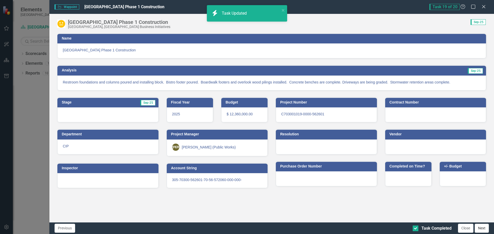
click at [482, 229] on button "Next" at bounding box center [481, 228] width 14 height 9
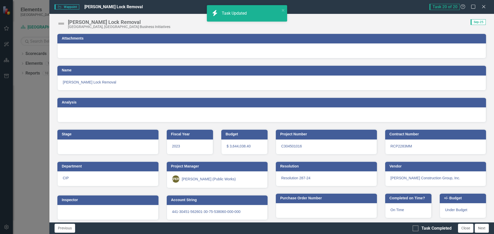
checkbox input "true"
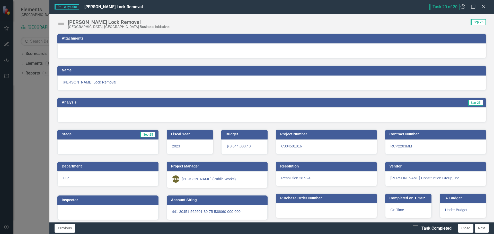
click at [59, 22] on img at bounding box center [61, 24] width 8 height 8
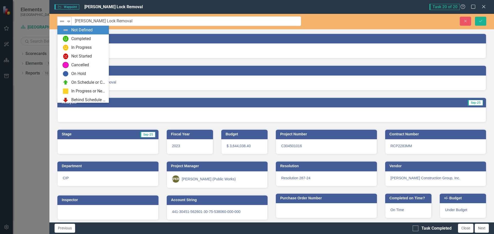
click at [63, 22] on img at bounding box center [62, 21] width 6 height 6
click at [74, 38] on div "Completed" at bounding box center [81, 39] width 20 height 6
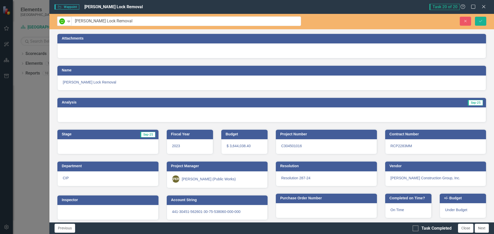
click at [127, 103] on h3 "Analysis" at bounding box center [164, 103] width 205 height 4
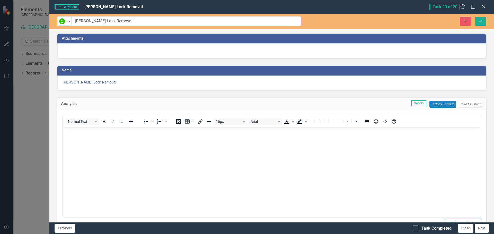
click at [107, 141] on body "Rich Text Area. Press ALT-0 for help." at bounding box center [272, 165] width 418 height 77
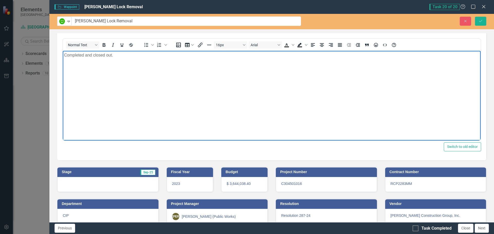
scroll to position [77, 0]
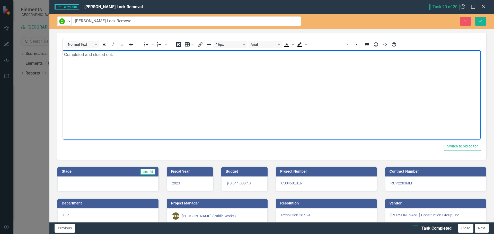
click at [416, 228] on div at bounding box center [415, 229] width 6 height 6
click at [416, 228] on input "Task Completed" at bounding box center [413, 227] width 3 height 3
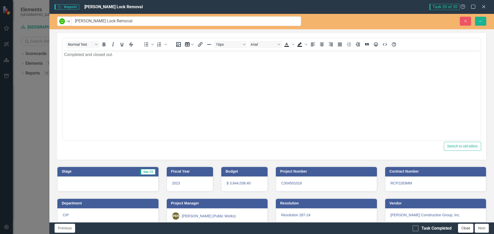
checkbox input "true"
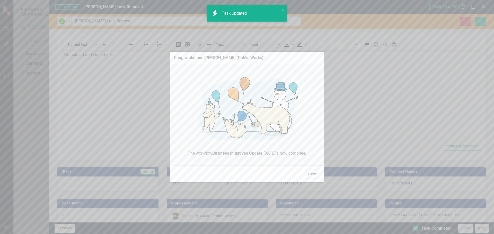
click at [484, 228] on div "Congratulations [PERSON_NAME] (Public Works)! The workflow Business Initiatives…" at bounding box center [247, 117] width 494 height 234
click at [312, 174] on button "Close" at bounding box center [311, 174] width 15 height 9
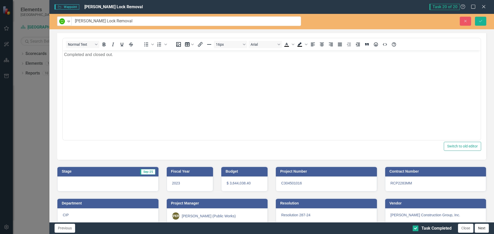
click at [477, 229] on button "Next" at bounding box center [481, 228] width 14 height 9
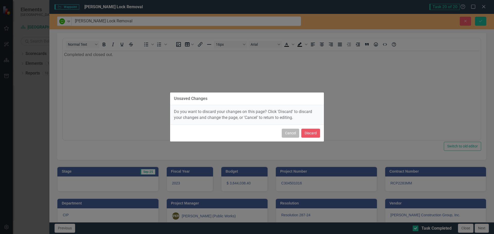
click at [292, 134] on button "Cancel" at bounding box center [290, 133] width 17 height 9
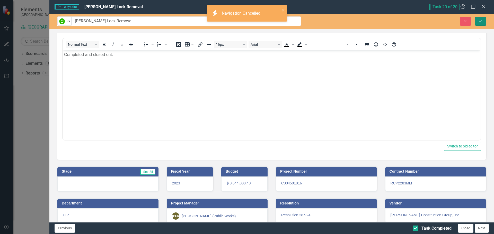
click at [481, 24] on button "Save" at bounding box center [480, 21] width 11 height 9
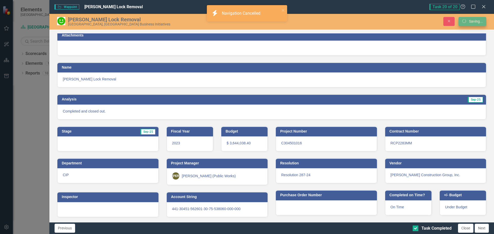
scroll to position [3, 0]
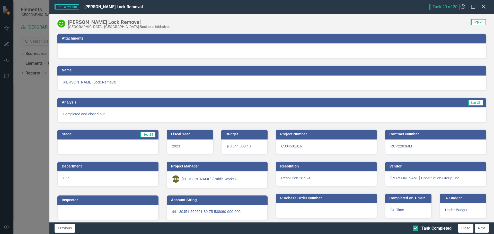
click at [485, 5] on icon "Close" at bounding box center [483, 6] width 6 height 5
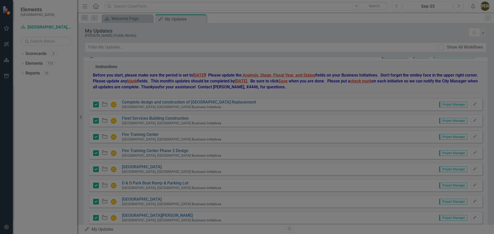
checkbox input "true"
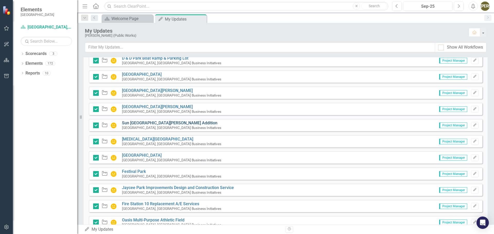
scroll to position [309, 0]
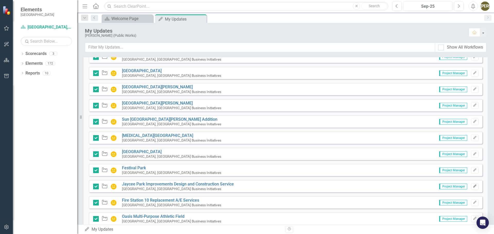
click at [472, 186] on button "Edit" at bounding box center [474, 186] width 7 height 7
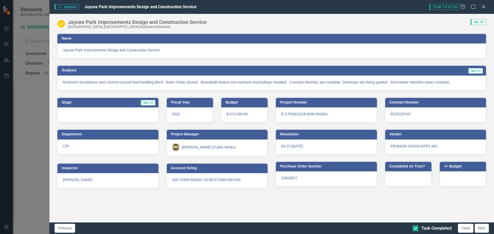
click at [200, 80] on p "Restroom foundations and columns poured and installing block. Bistro footer pou…" at bounding box center [272, 82] width 418 height 5
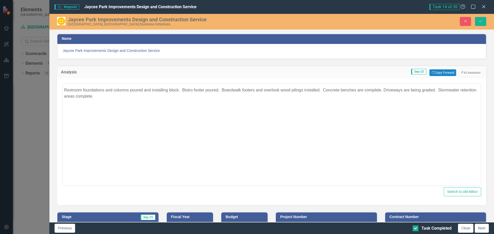
scroll to position [0, 0]
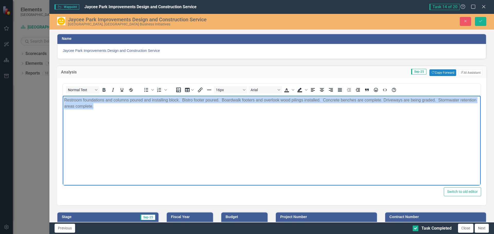
drag, startPoint x: 118, startPoint y: 108, endPoint x: 44, endPoint y: 92, distance: 75.8
click at [63, 96] on html "Restroom foundations and columns poured and installing block. Bistro footer pou…" at bounding box center [272, 134] width 418 height 77
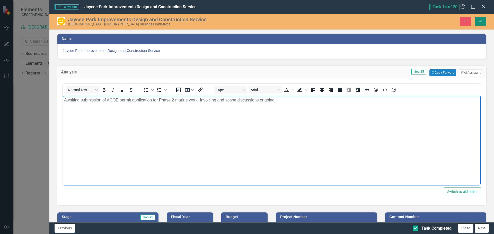
click at [482, 21] on icon "Save" at bounding box center [480, 21] width 5 height 4
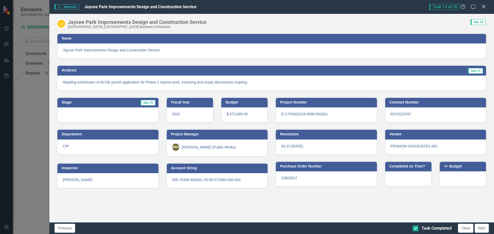
click at [485, 7] on icon "Close" at bounding box center [483, 6] width 6 height 5
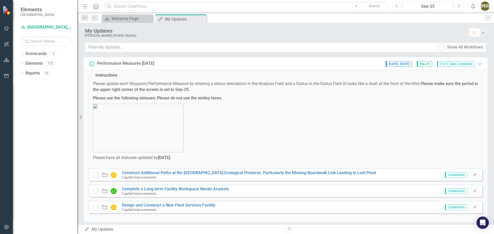
click at [477, 64] on icon "Expanded" at bounding box center [479, 64] width 5 height 4
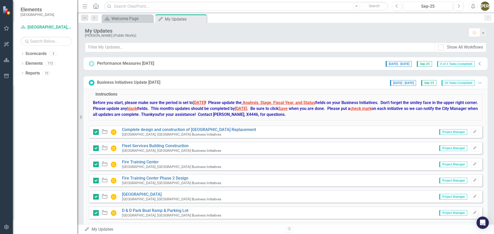
click at [477, 64] on icon "Collapse" at bounding box center [479, 64] width 5 height 4
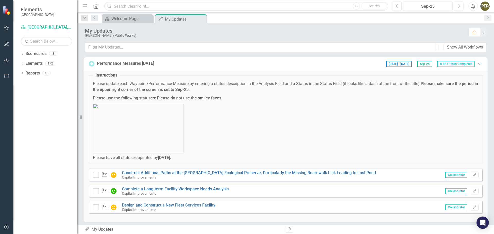
click at [453, 64] on span "0 of 3 Tasks Completed" at bounding box center [456, 64] width 38 height 6
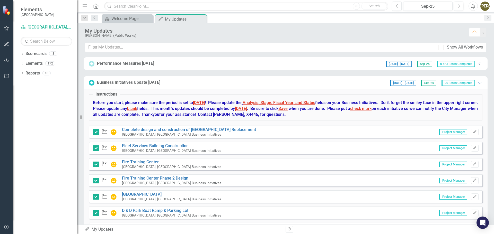
click at [477, 64] on icon "Collapse" at bounding box center [479, 64] width 5 height 4
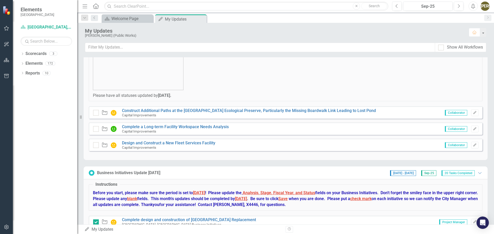
scroll to position [77, 0]
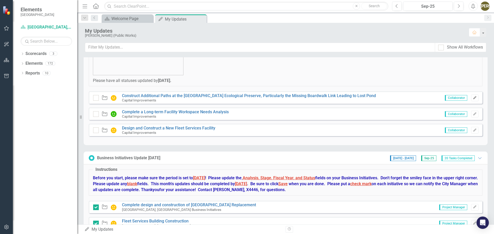
click at [473, 98] on icon "button" at bounding box center [474, 97] width 3 height 3
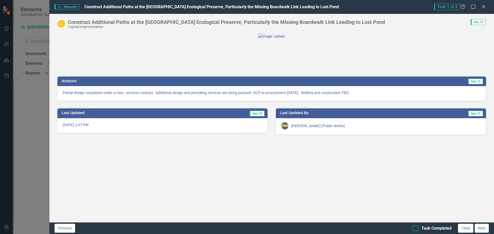
click at [416, 229] on div at bounding box center [415, 229] width 6 height 6
click at [416, 229] on input "Task Completed" at bounding box center [413, 227] width 3 height 3
checkbox input "true"
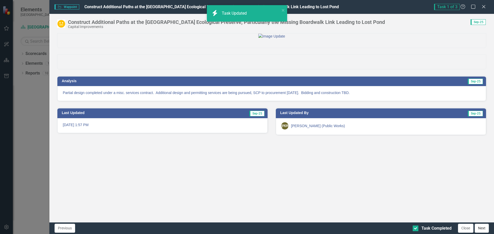
click at [479, 229] on button "Next" at bounding box center [481, 228] width 14 height 9
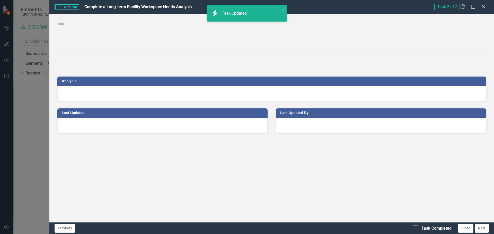
checkbox input "true"
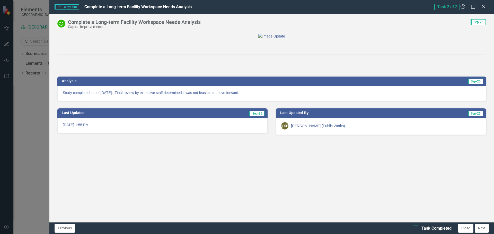
click at [416, 229] on div at bounding box center [415, 229] width 6 height 6
click at [416, 229] on input "Task Completed" at bounding box center [413, 227] width 3 height 3
checkbox input "true"
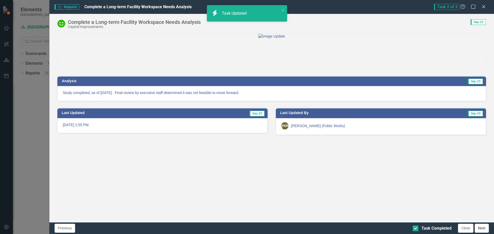
click at [480, 228] on button "Next" at bounding box center [481, 228] width 14 height 9
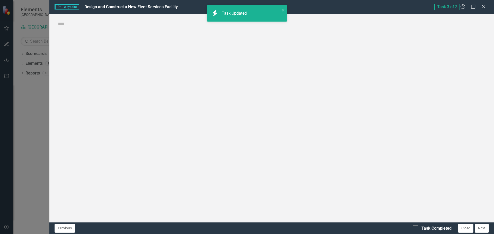
checkbox input "true"
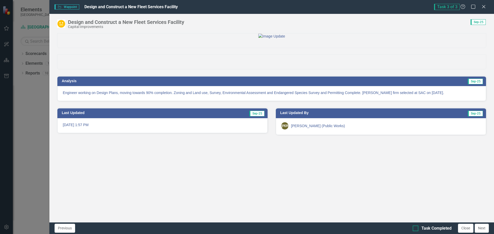
click at [417, 228] on div at bounding box center [415, 229] width 6 height 6
click at [416, 228] on input "Task Completed" at bounding box center [413, 227] width 3 height 3
checkbox input "true"
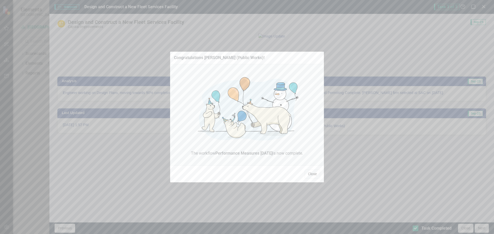
click at [311, 175] on button "Close" at bounding box center [311, 174] width 15 height 9
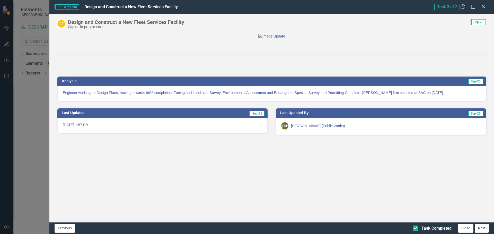
click at [480, 226] on button "Next" at bounding box center [481, 228] width 14 height 9
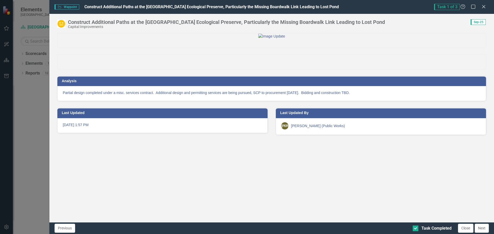
checkbox input "true"
click at [483, 7] on icon "Close" at bounding box center [483, 6] width 6 height 5
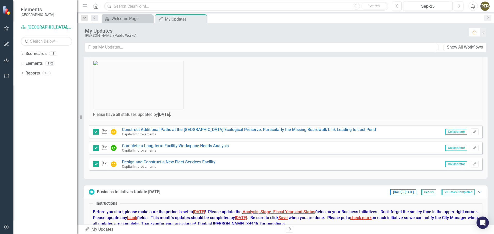
scroll to position [0, 0]
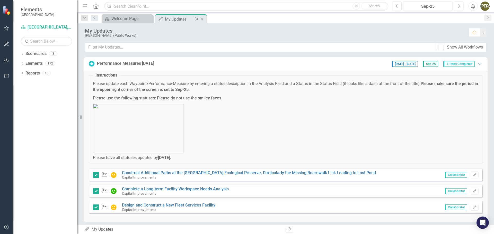
click at [202, 19] on icon "Close" at bounding box center [201, 19] width 5 height 4
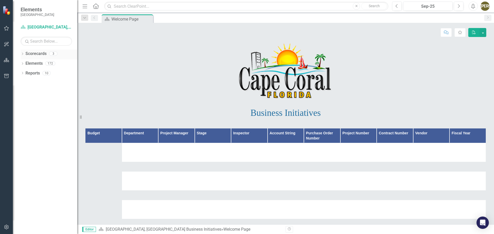
click at [34, 53] on link "Scorecards" at bounding box center [35, 54] width 21 height 6
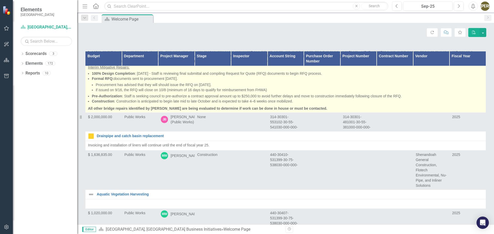
scroll to position [3600, 0]
